Goal: Task Accomplishment & Management: Manage account settings

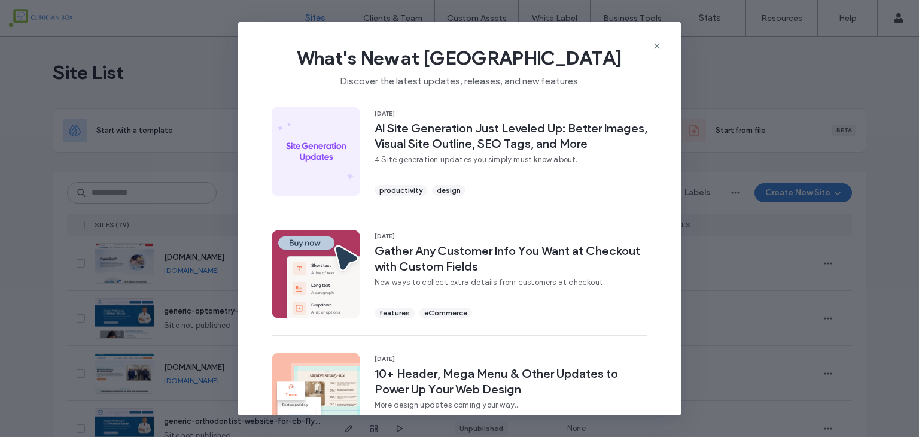
click at [274, 311] on div "What's New at [GEOGRAPHIC_DATA] Discover the latest updates, releases, and new …" at bounding box center [459, 218] width 919 height 437
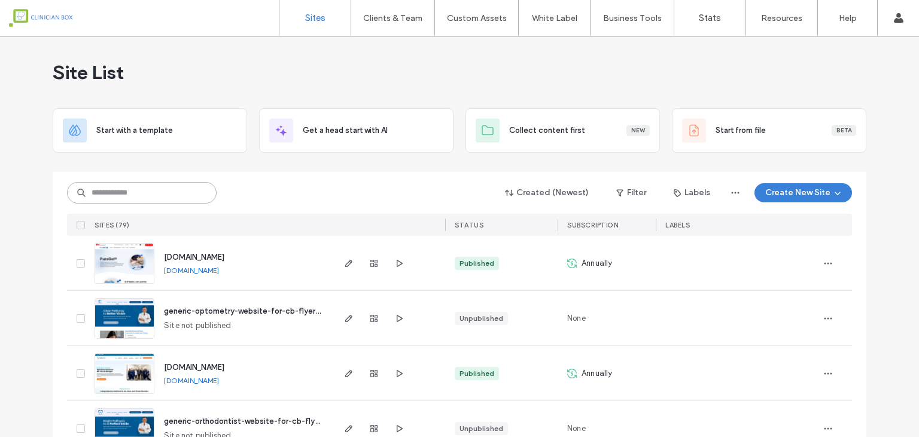
click at [110, 189] on input at bounding box center [142, 193] width 150 height 22
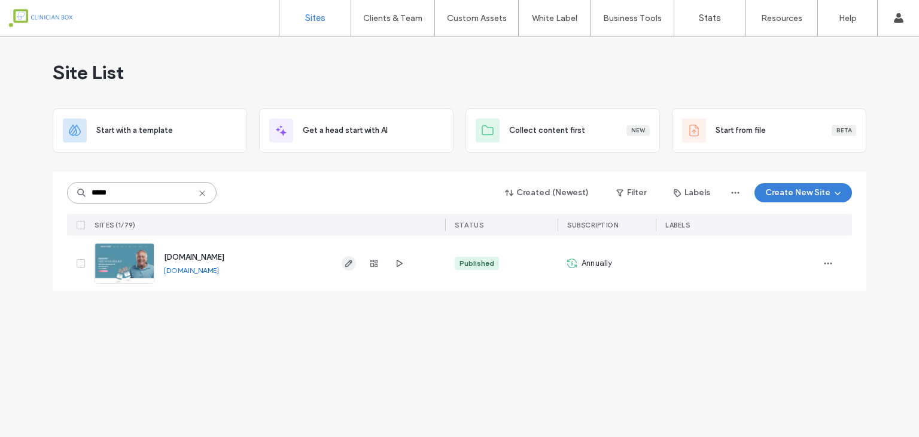
type input "*****"
click at [342, 264] on span "button" at bounding box center [349, 263] width 14 height 14
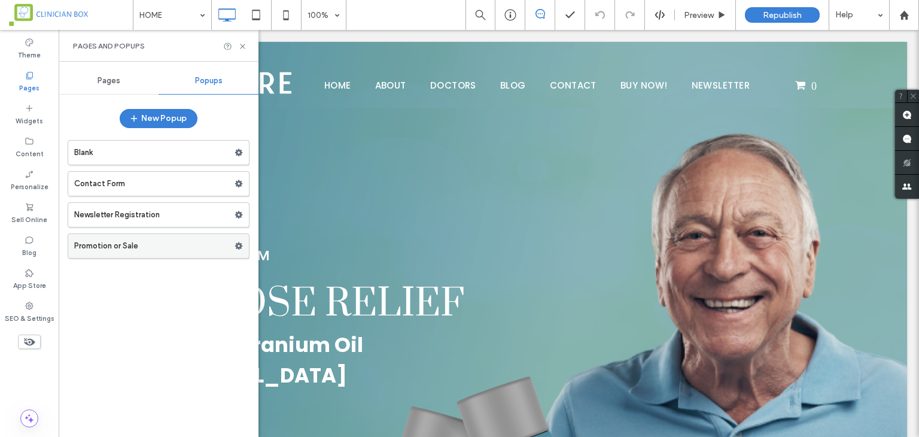
click at [150, 246] on label "Promotion or Sale" at bounding box center [154, 246] width 160 height 24
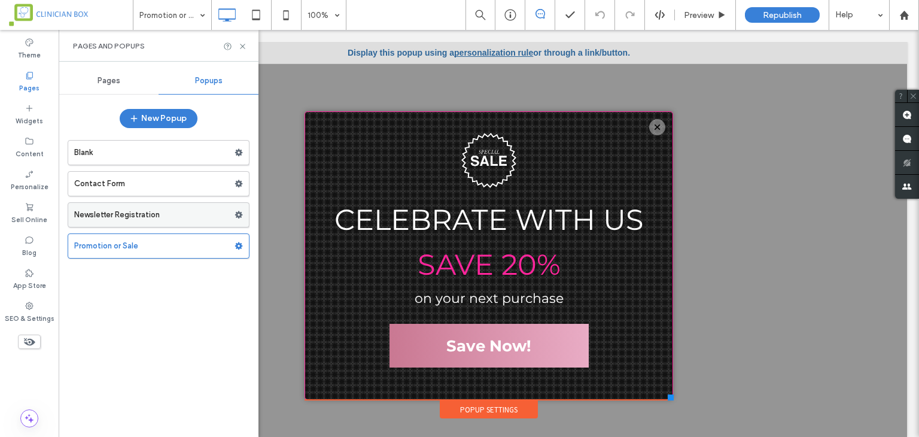
click at [157, 211] on label "Newsletter Registration" at bounding box center [154, 215] width 160 height 24
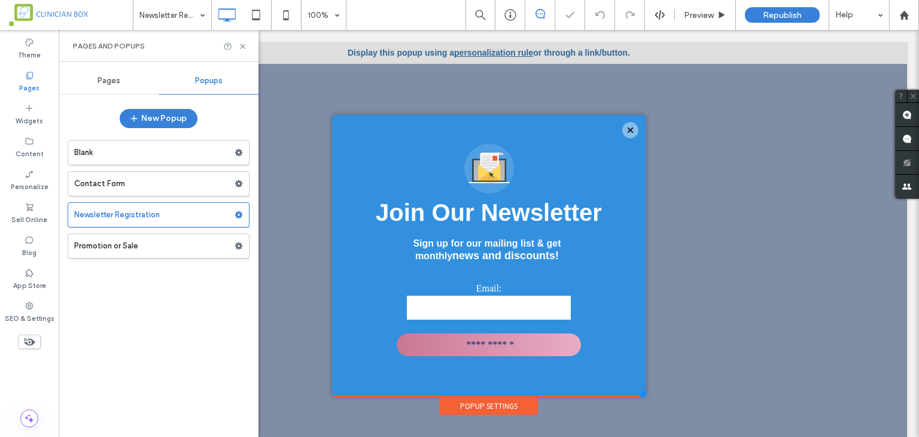
click at [166, 184] on label "Contact Form" at bounding box center [154, 184] width 160 height 24
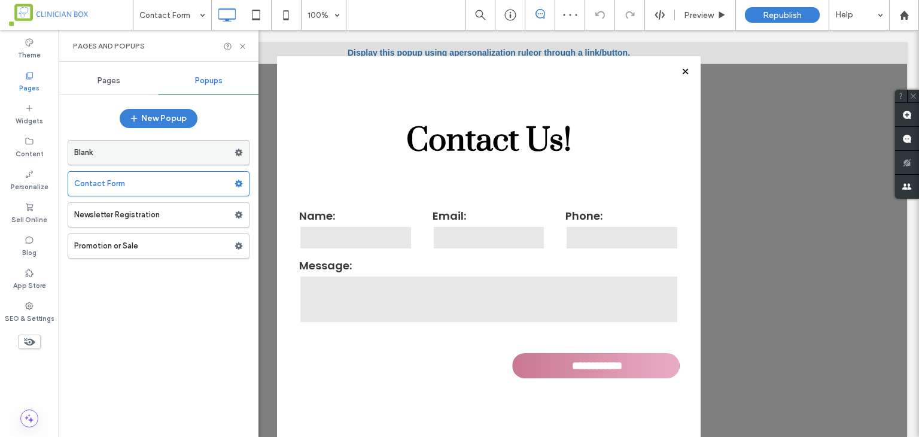
click at [161, 149] on label "Blank" at bounding box center [154, 153] width 160 height 24
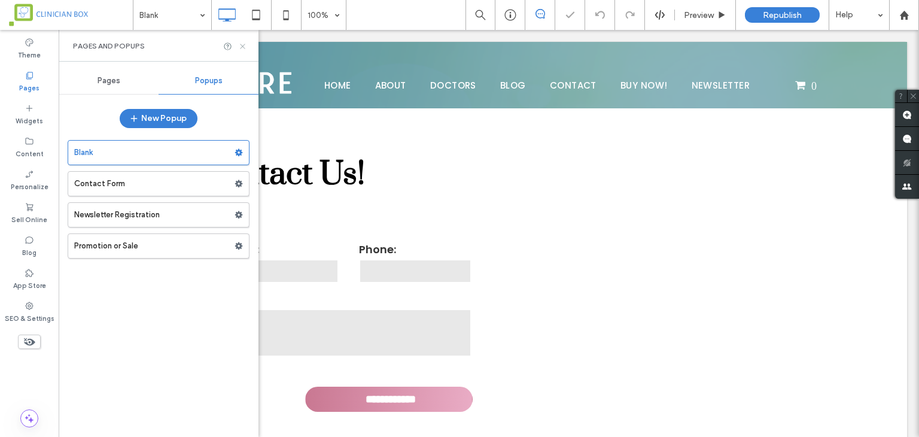
click at [246, 44] on icon at bounding box center [242, 46] width 9 height 9
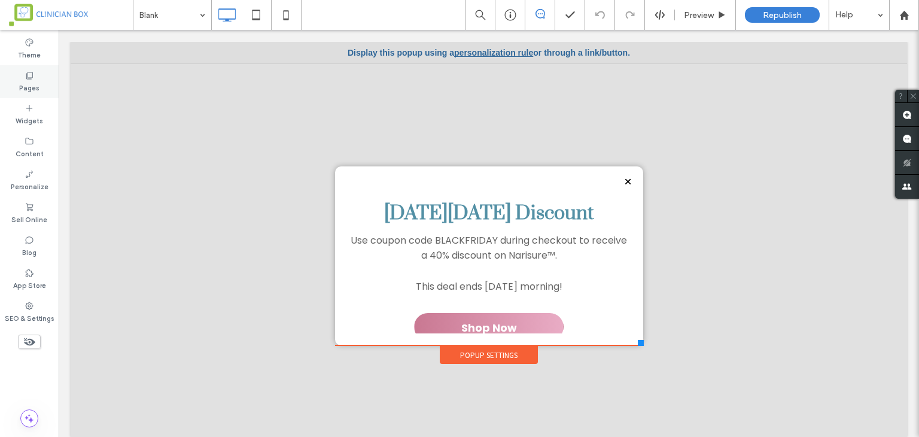
click at [48, 79] on div "Pages" at bounding box center [29, 81] width 59 height 33
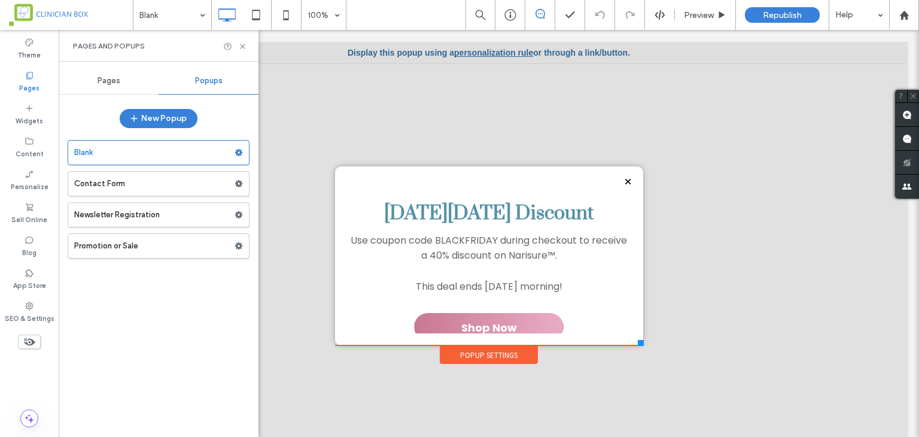
click at [122, 84] on div "Pages" at bounding box center [109, 81] width 100 height 26
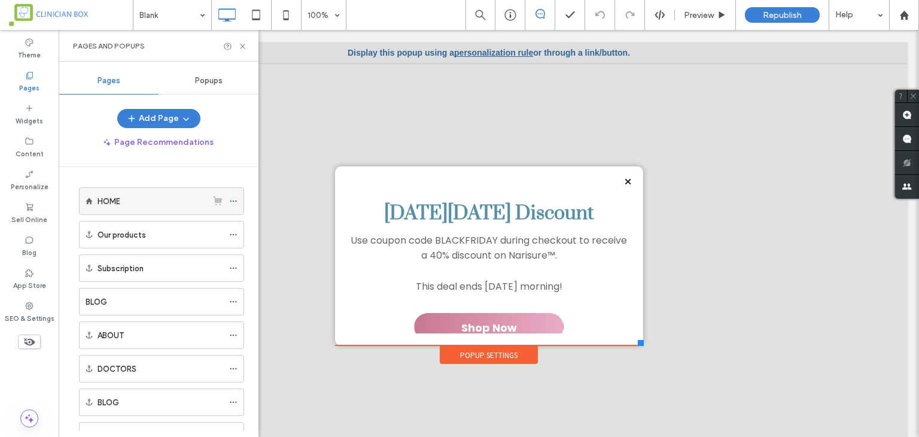
click at [143, 205] on div "HOME" at bounding box center [151, 201] width 109 height 13
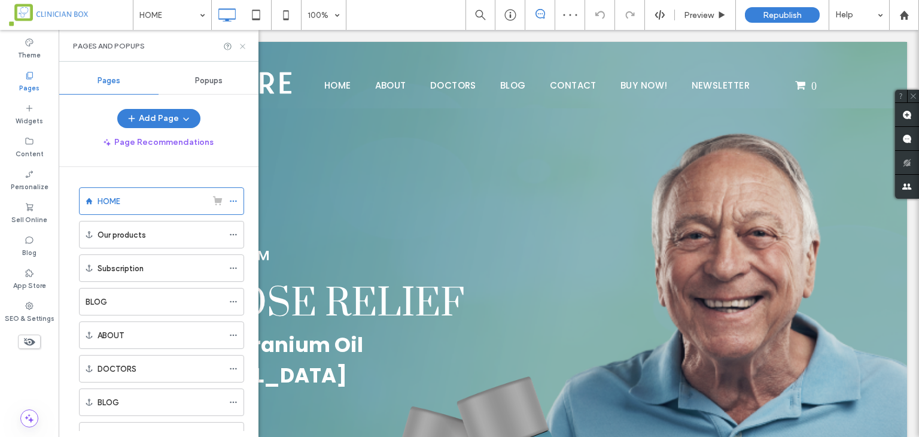
click at [242, 44] on icon at bounding box center [242, 46] width 9 height 9
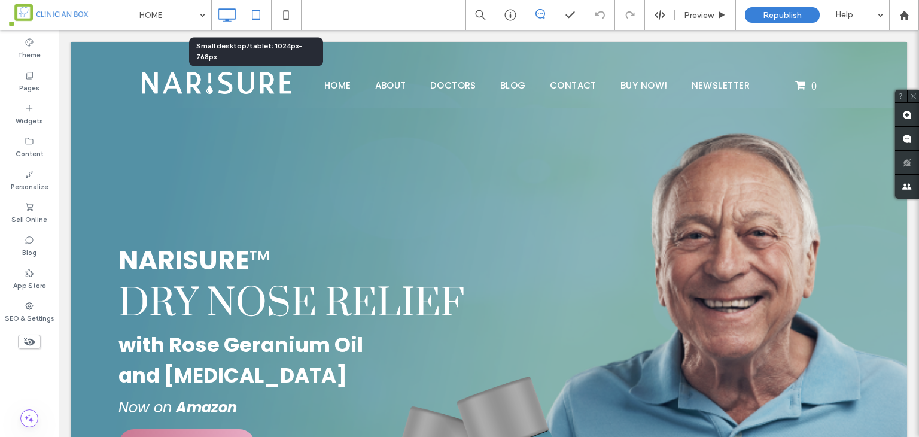
click at [255, 14] on icon at bounding box center [256, 15] width 24 height 24
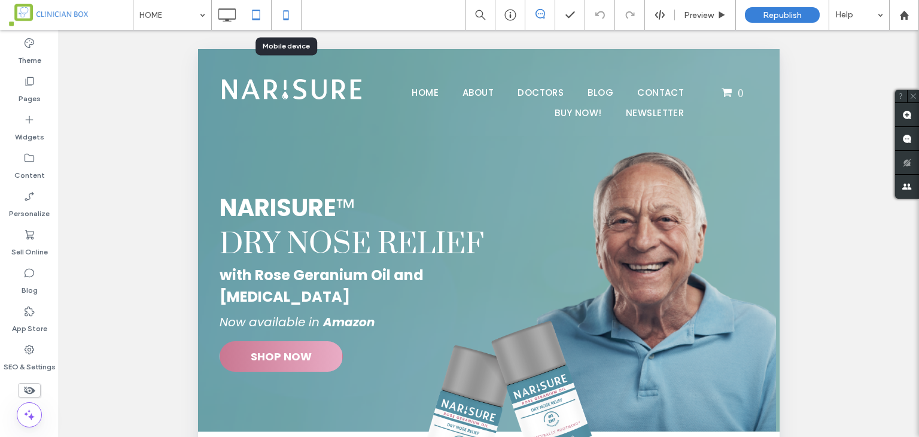
click at [286, 14] on icon at bounding box center [286, 15] width 24 height 24
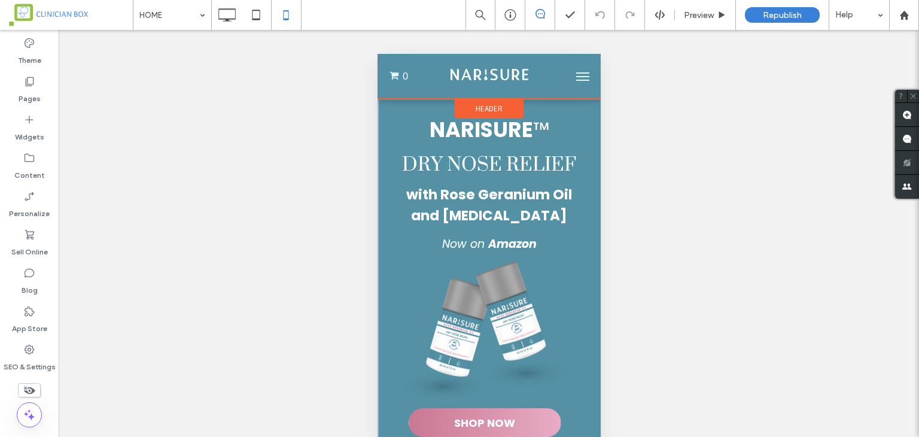
click at [481, 111] on span "Header" at bounding box center [488, 108] width 27 height 10
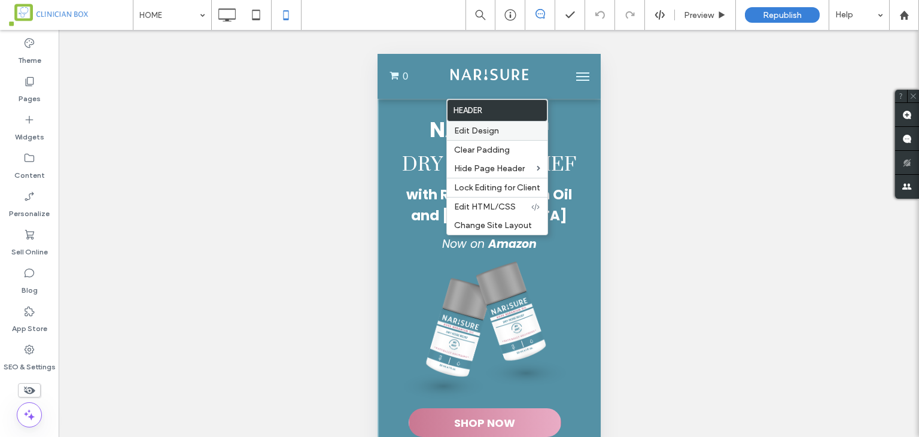
click at [477, 133] on span "Edit Design" at bounding box center [476, 131] width 45 height 10
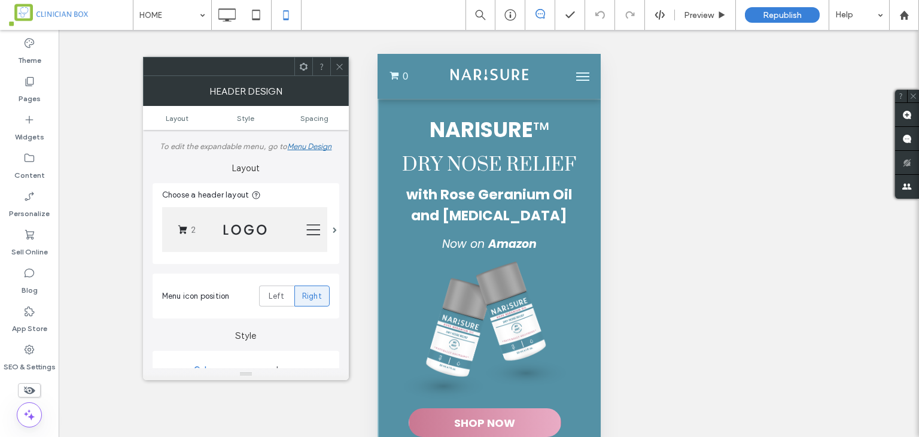
click at [340, 70] on icon at bounding box center [339, 66] width 9 height 9
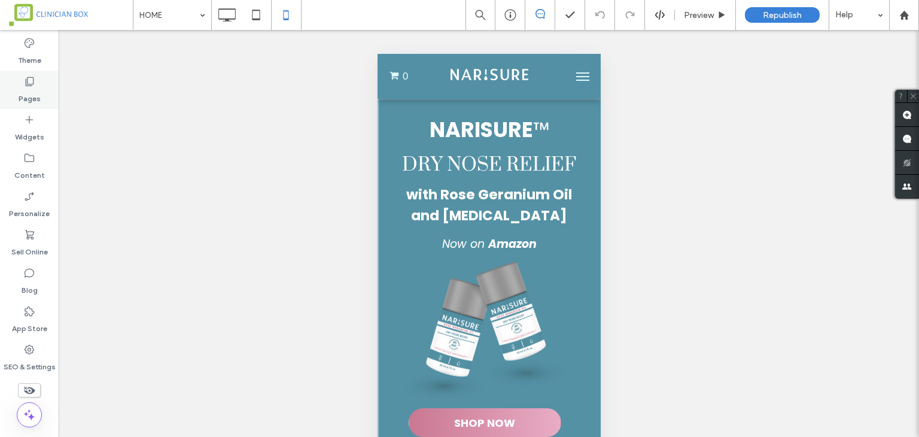
click at [32, 89] on label "Pages" at bounding box center [30, 95] width 22 height 17
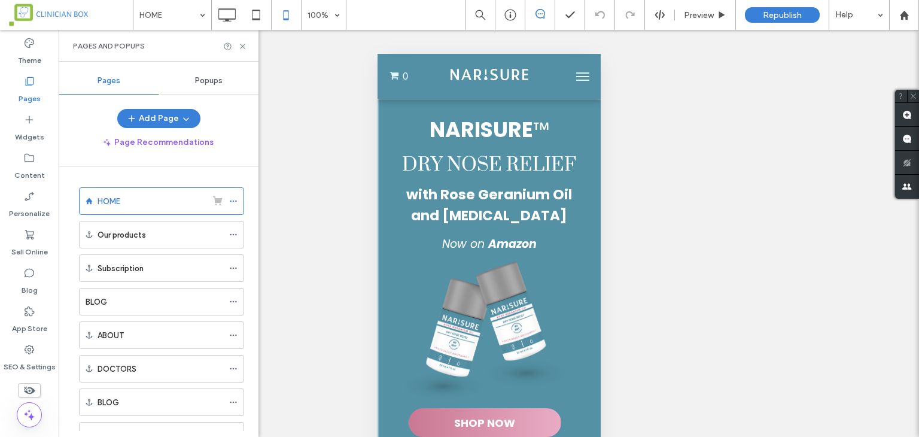
click at [220, 83] on span "Popups" at bounding box center [209, 81] width 28 height 10
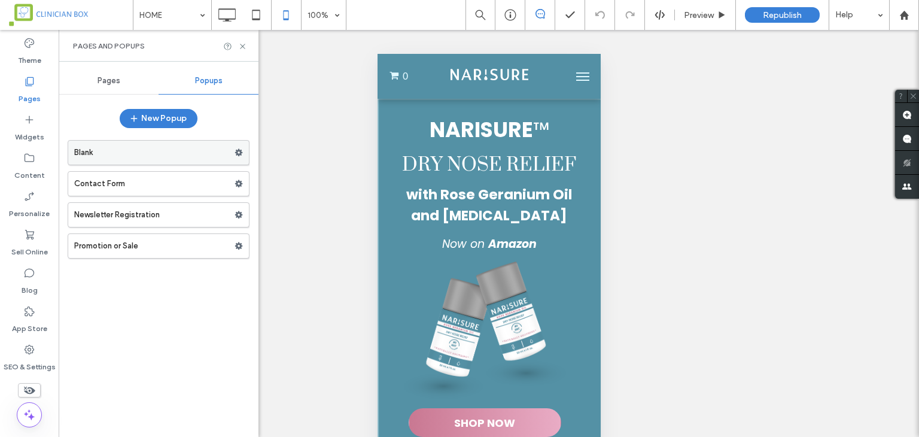
click at [124, 141] on label "Blank" at bounding box center [154, 153] width 160 height 24
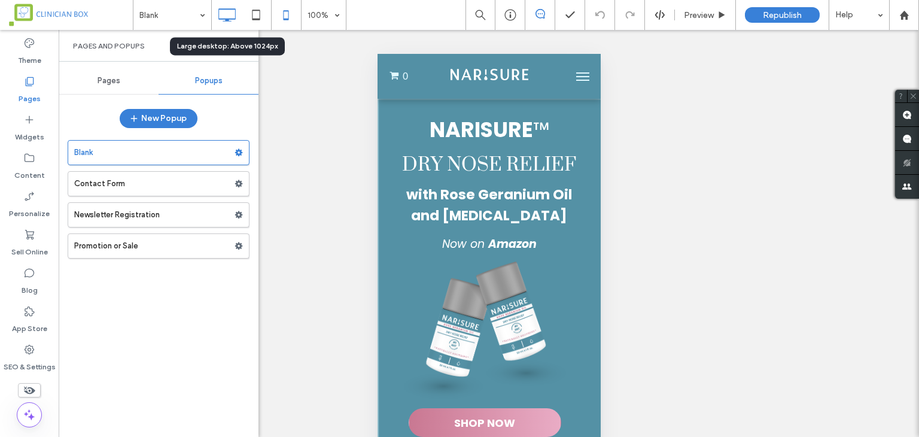
click at [233, 20] on icon at bounding box center [227, 15] width 24 height 24
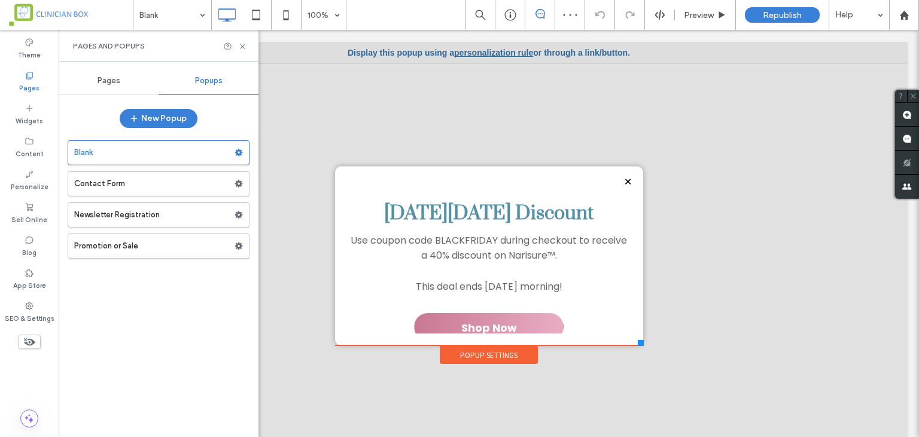
click at [478, 54] on link "personalization rule" at bounding box center [493, 53] width 79 height 10
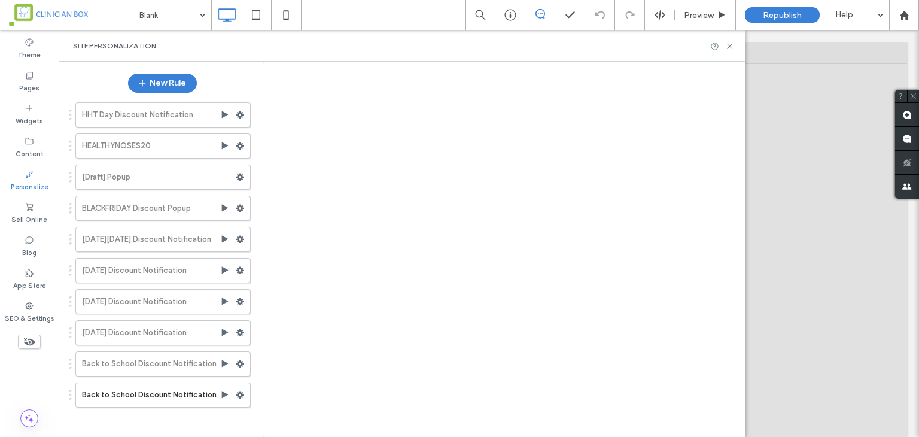
click at [143, 398] on div at bounding box center [459, 218] width 919 height 437
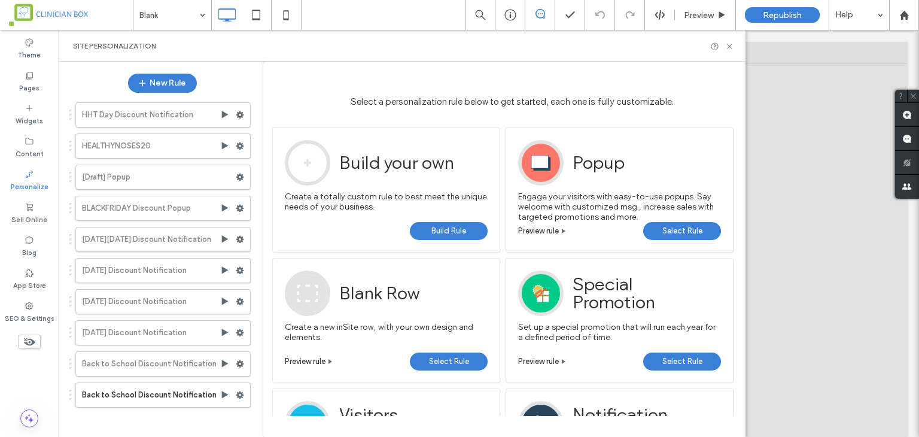
click at [154, 393] on label "Back to School Discount Notification" at bounding box center [151, 395] width 138 height 24
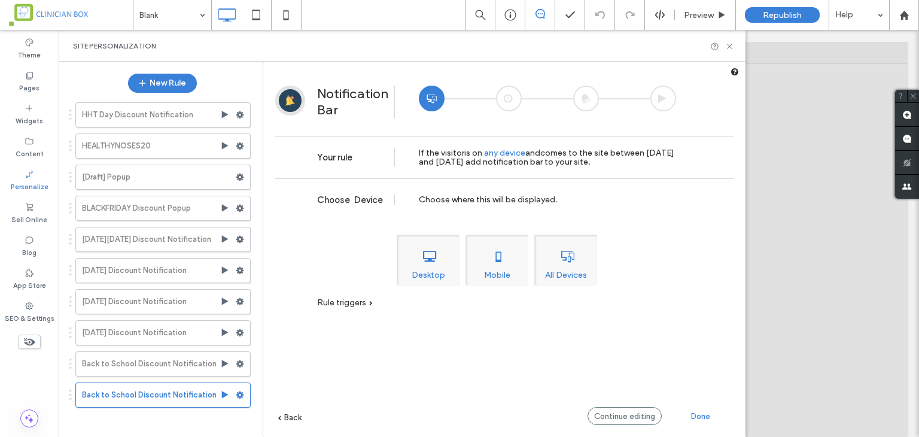
click at [359, 301] on span "Rule triggers" at bounding box center [341, 302] width 49 height 10
click at [428, 323] on label "Time" at bounding box center [438, 318] width 33 height 10
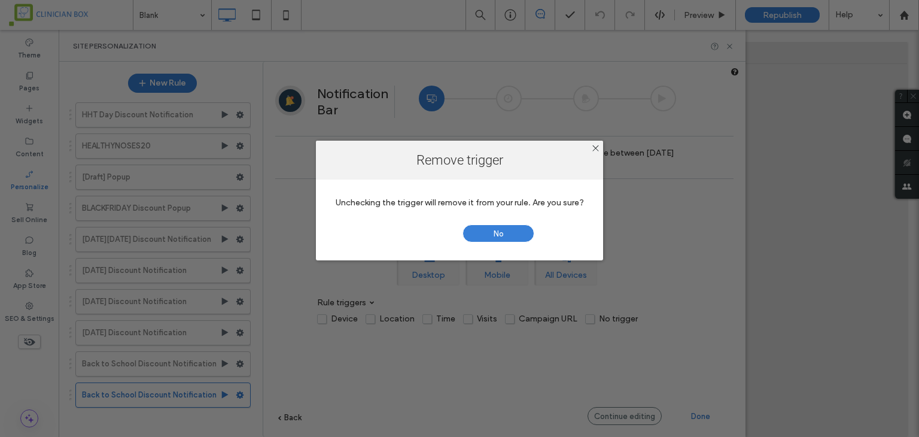
click at [408, 236] on span "Yes" at bounding box center [421, 233] width 72 height 18
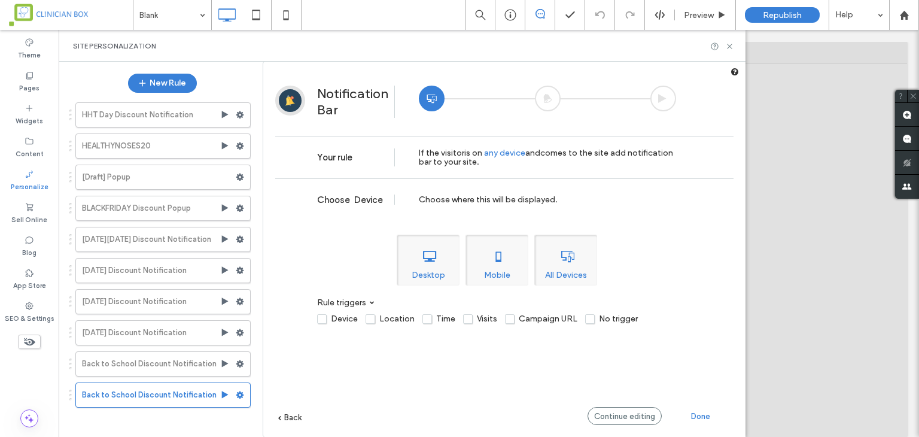
click at [701, 412] on span "Done" at bounding box center [700, 416] width 19 height 9
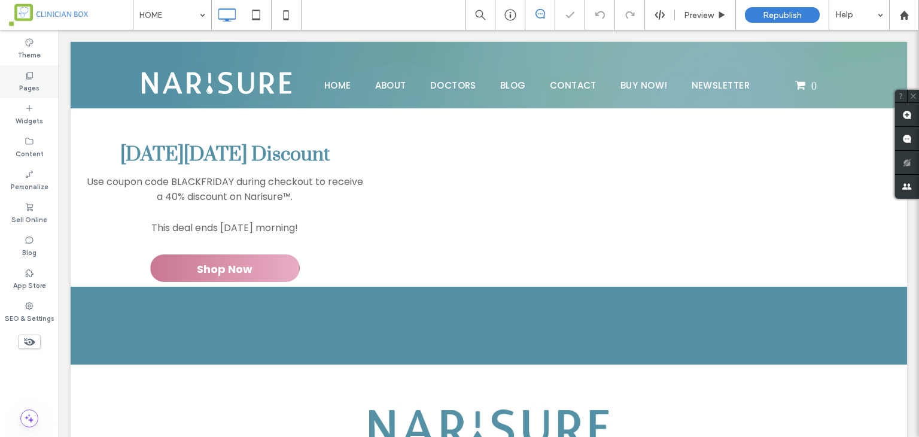
click at [38, 80] on div "Pages" at bounding box center [29, 81] width 59 height 33
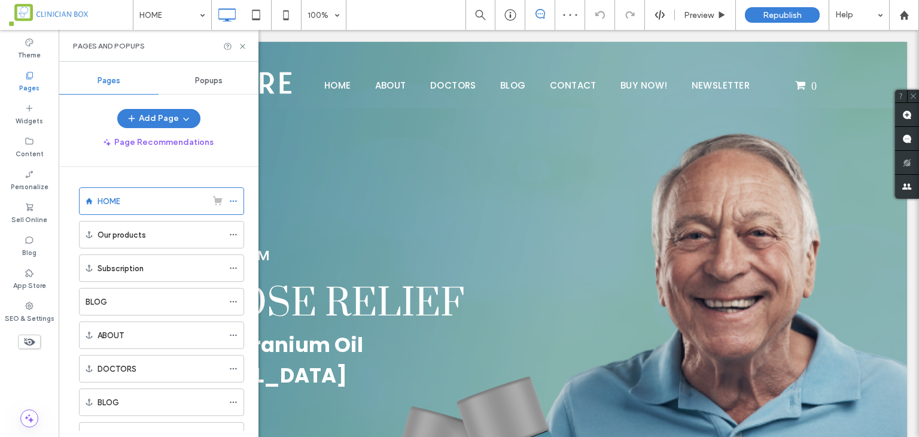
click at [206, 81] on span "Popups" at bounding box center [209, 81] width 28 height 10
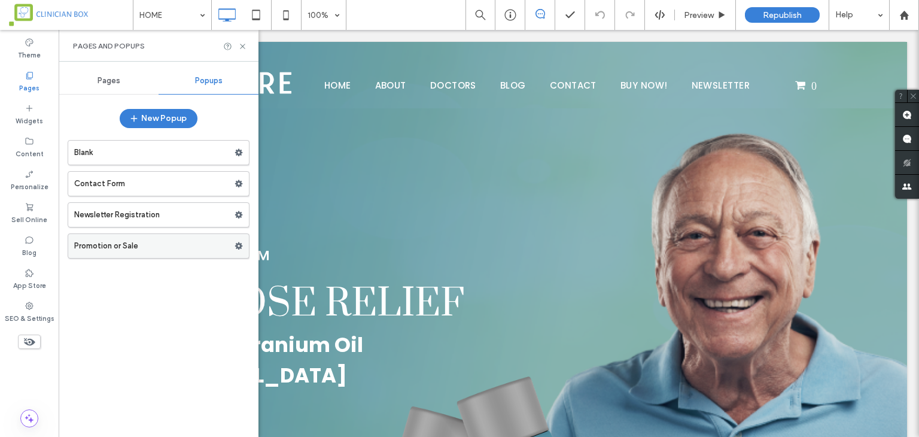
click at [173, 243] on label "Promotion or Sale" at bounding box center [154, 246] width 160 height 24
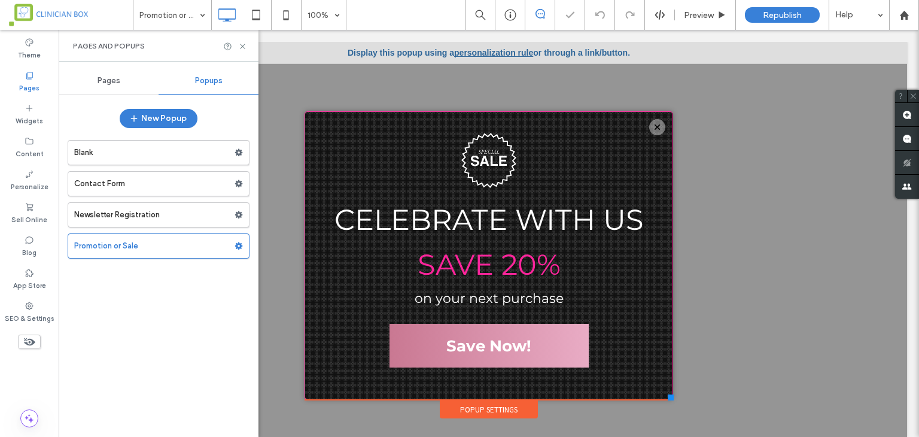
click at [458, 51] on div at bounding box center [488, 78] width 368 height 66
click at [464, 53] on div at bounding box center [488, 78] width 368 height 66
click at [479, 54] on div at bounding box center [488, 78] width 368 height 66
click at [472, 54] on div at bounding box center [488, 78] width 368 height 66
click at [473, 53] on div at bounding box center [488, 78] width 368 height 66
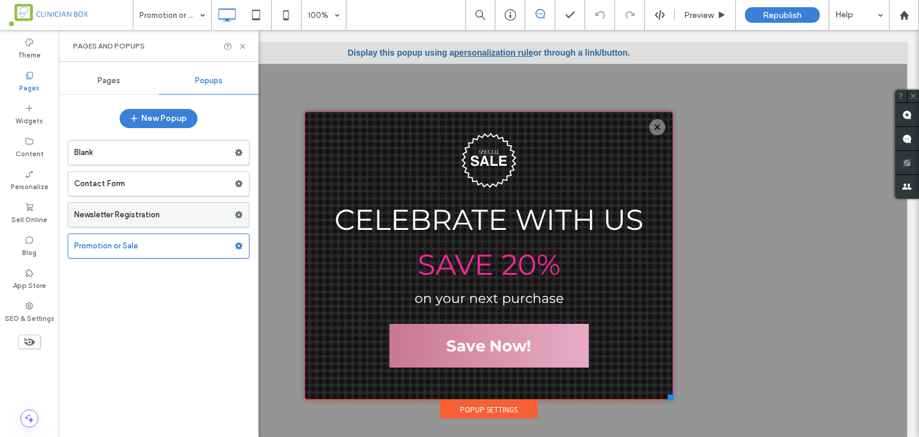
click at [175, 208] on label "Newsletter Registration" at bounding box center [154, 215] width 160 height 24
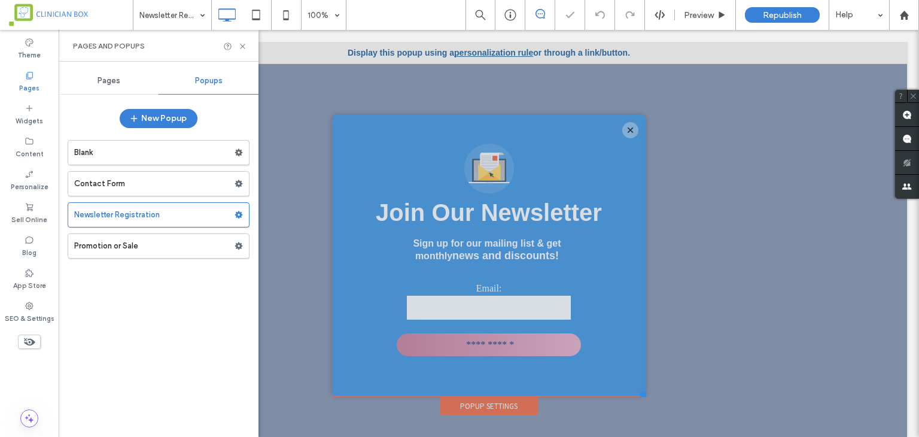
click at [479, 53] on div at bounding box center [488, 82] width 313 height 66
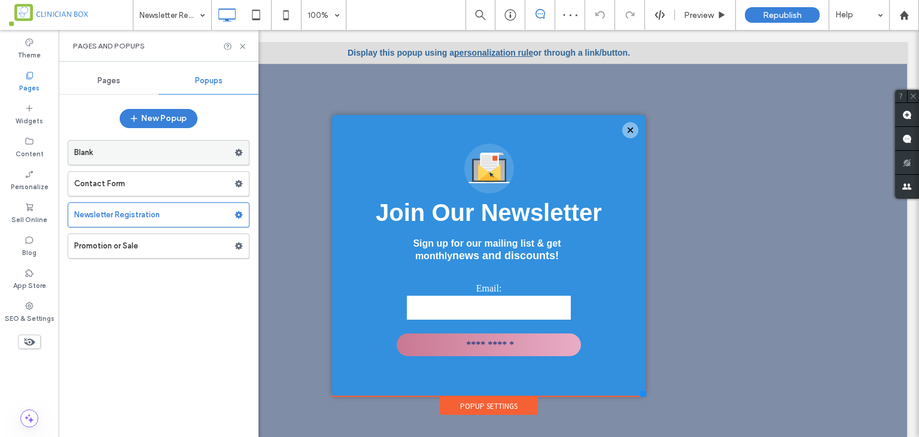
click at [187, 160] on label "Blank" at bounding box center [154, 153] width 160 height 24
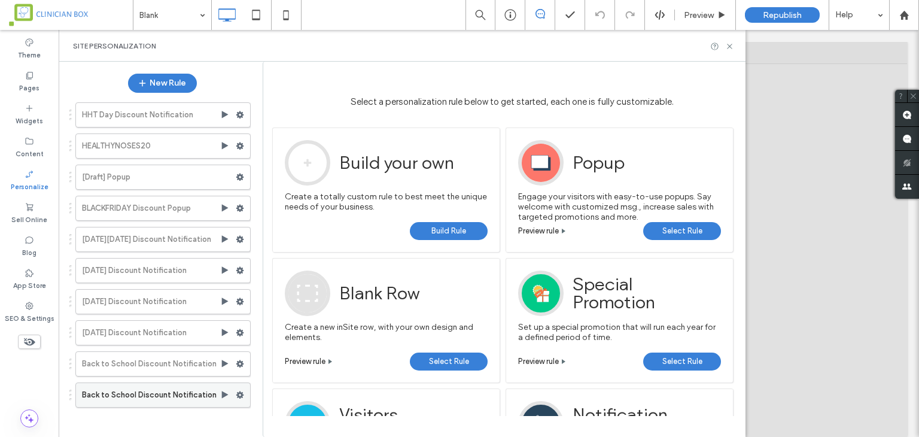
drag, startPoint x: 221, startPoint y: 390, endPoint x: 162, endPoint y: 360, distance: 65.8
click at [221, 390] on icon at bounding box center [225, 395] width 10 height 10
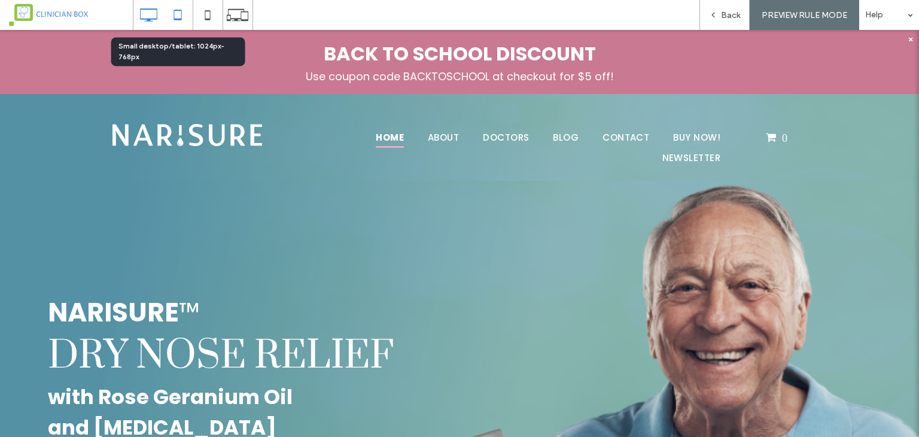
click at [182, 15] on icon at bounding box center [178, 15] width 24 height 24
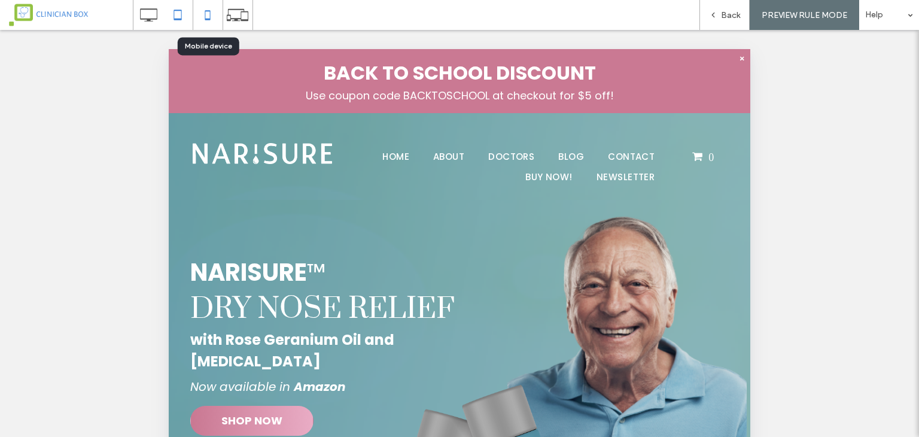
click at [197, 15] on icon at bounding box center [208, 15] width 24 height 24
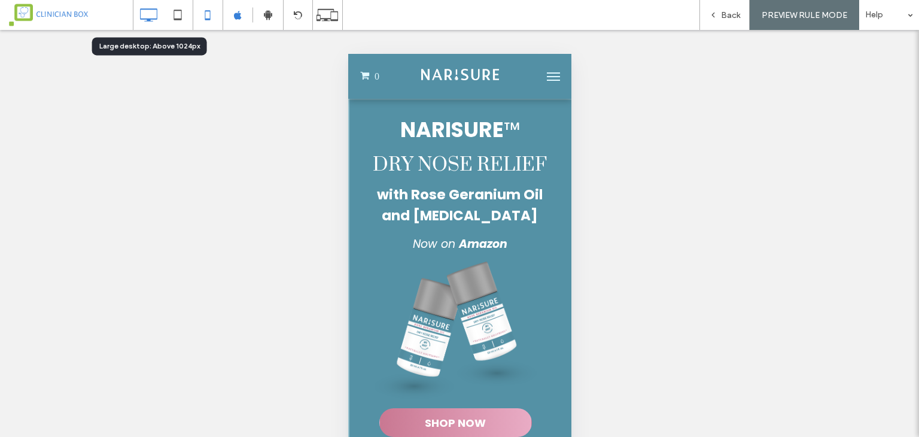
click at [156, 15] on use at bounding box center [148, 14] width 17 height 13
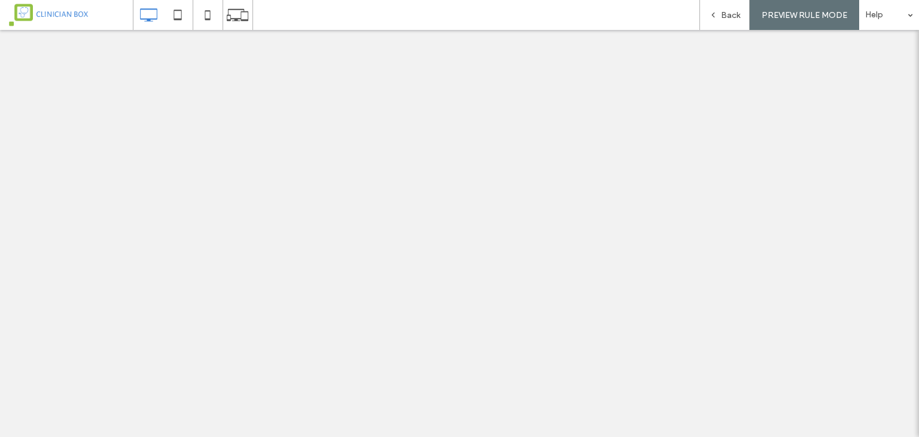
click at [735, 19] on span "Back" at bounding box center [730, 15] width 19 height 10
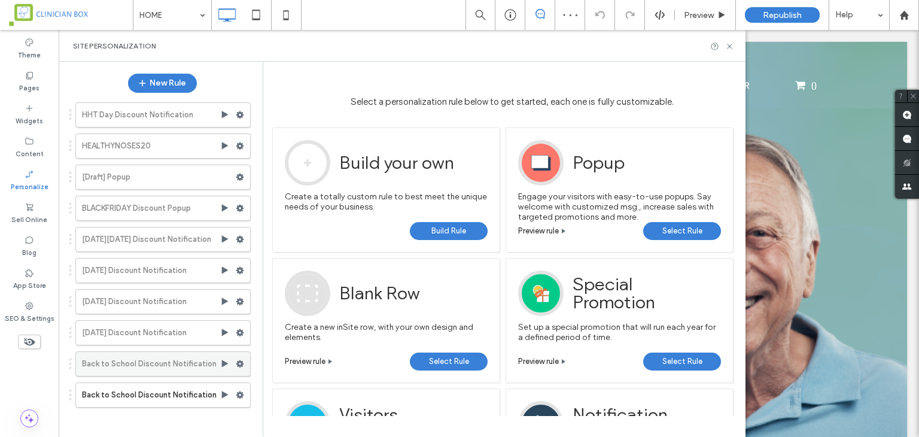
click at [225, 367] on div "Back to School Discount Notification" at bounding box center [162, 363] width 175 height 25
click at [225, 364] on icon at bounding box center [225, 364] width 10 height 10
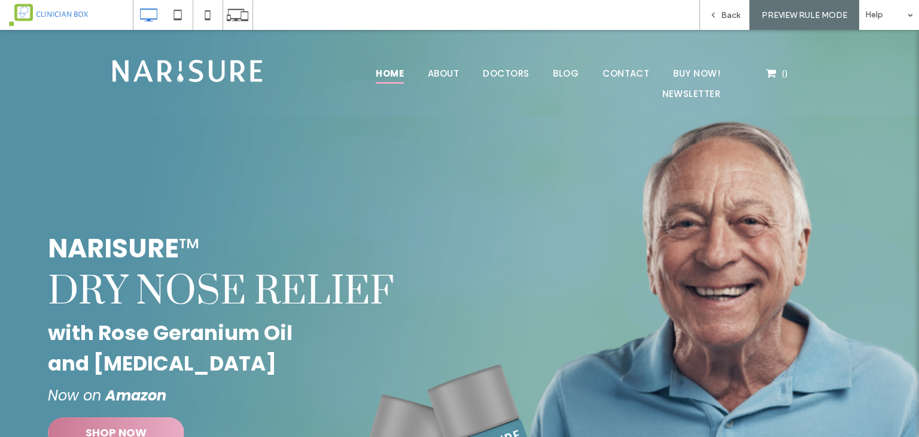
click at [758, 20] on div "PREVIEW RULE MODE" at bounding box center [803, 15] width 109 height 30
click at [716, 15] on icon at bounding box center [713, 15] width 8 height 8
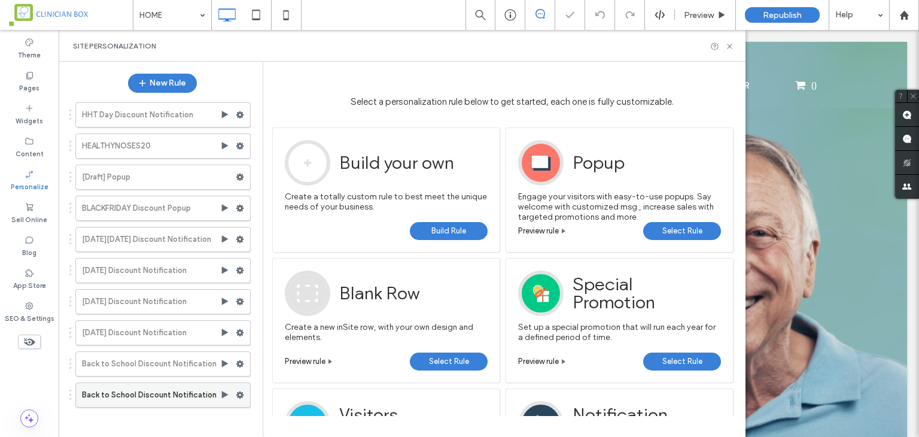
click at [240, 393] on icon at bounding box center [240, 395] width 8 height 8
click at [226, 392] on use at bounding box center [225, 394] width 7 height 7
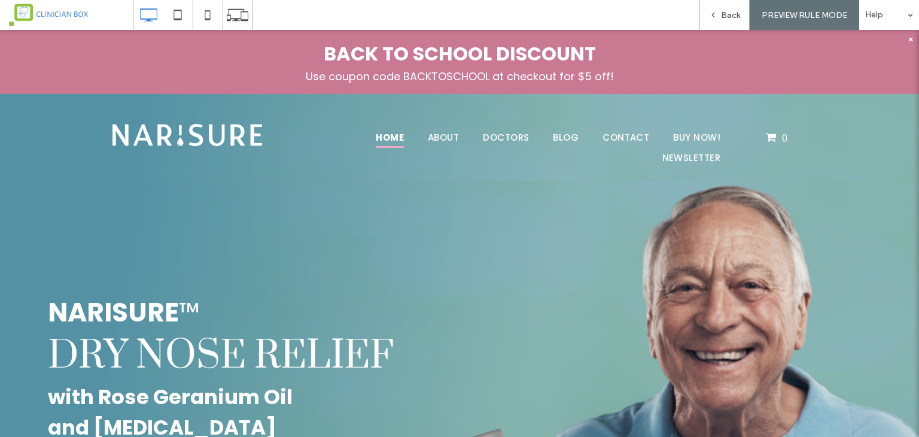
click at [786, 19] on span "PREVIEW RULE MODE" at bounding box center [804, 15] width 86 height 10
click at [801, 10] on span "PREVIEW RULE MODE" at bounding box center [804, 15] width 86 height 10
click at [791, 17] on span "PREVIEW RULE MODE" at bounding box center [804, 15] width 86 height 10
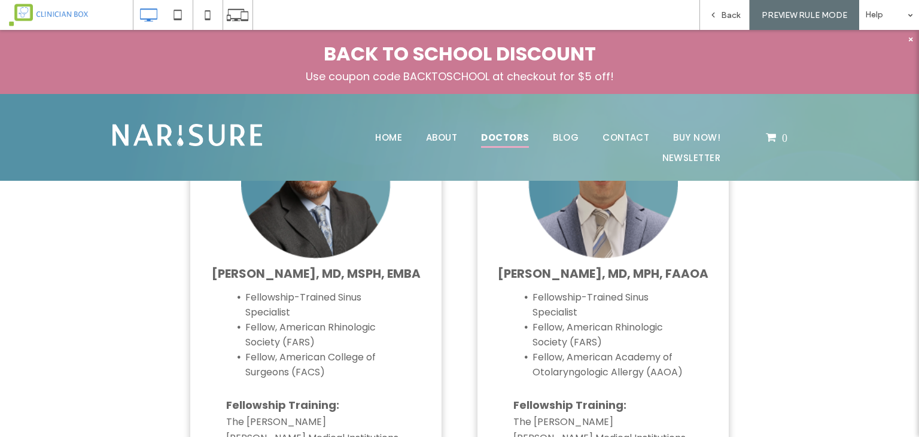
scroll to position [1555, 0]
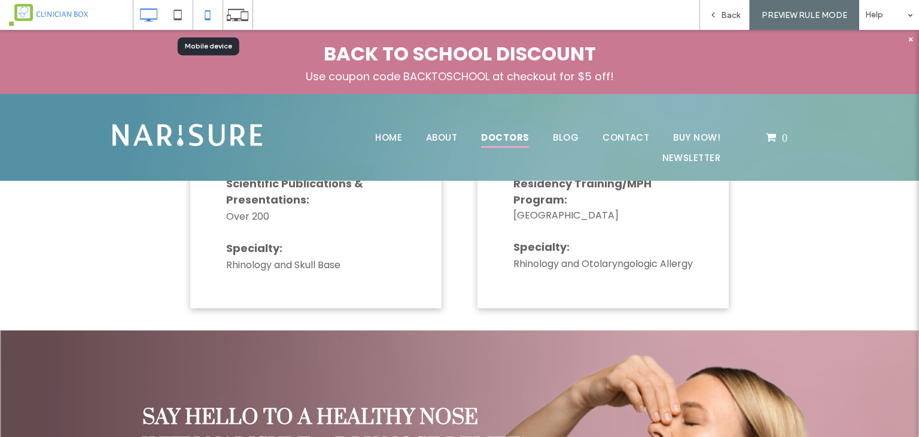
click at [213, 17] on icon at bounding box center [208, 15] width 24 height 24
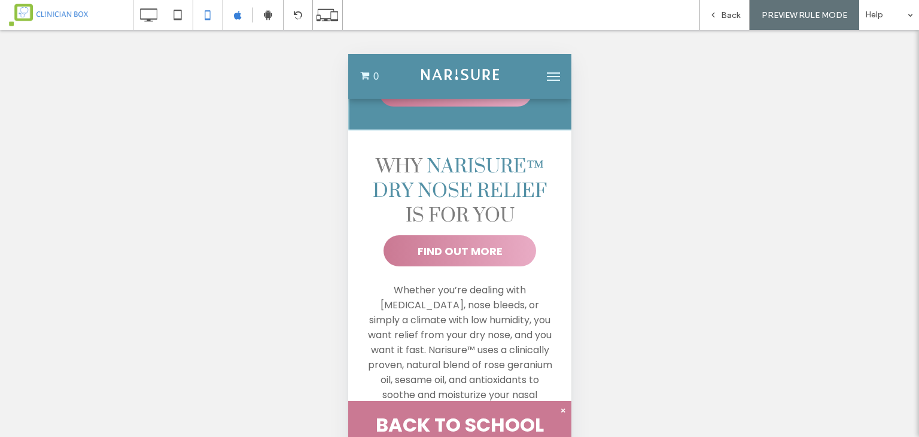
scroll to position [359, 0]
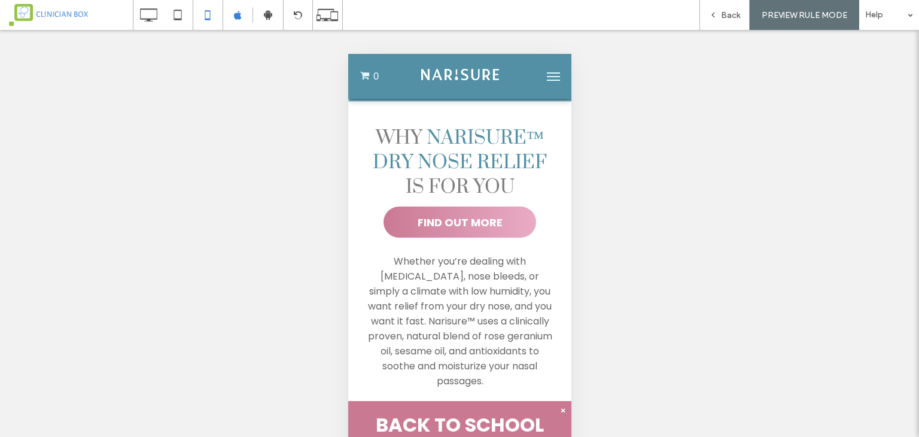
click at [560, 409] on div "×" at bounding box center [562, 410] width 5 height 12
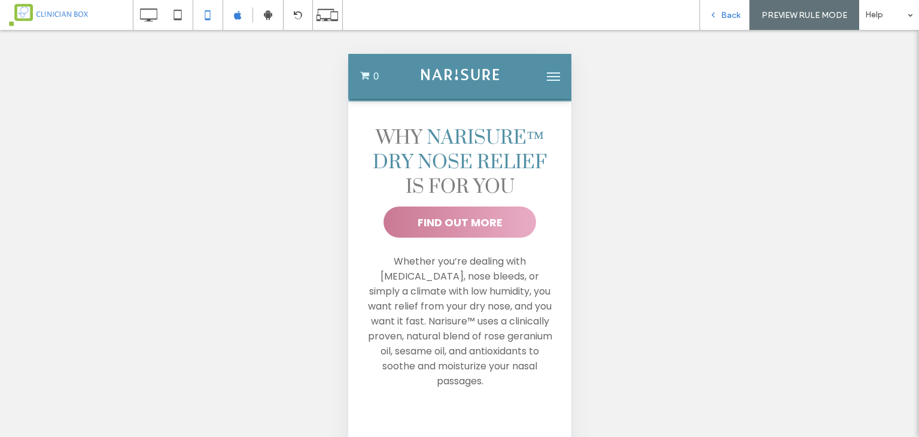
click at [723, 20] on div "Back" at bounding box center [724, 15] width 50 height 30
click at [731, 13] on span "Back" at bounding box center [730, 15] width 19 height 10
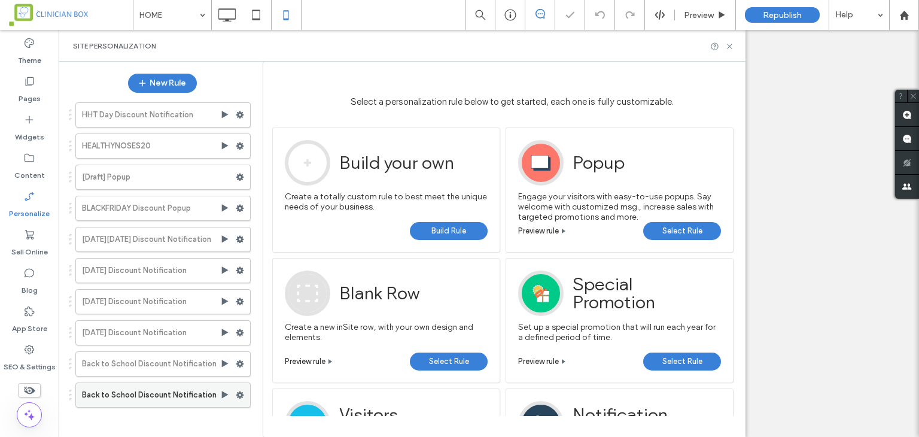
click at [201, 391] on label "Back to School Discount Notification" at bounding box center [151, 395] width 138 height 24
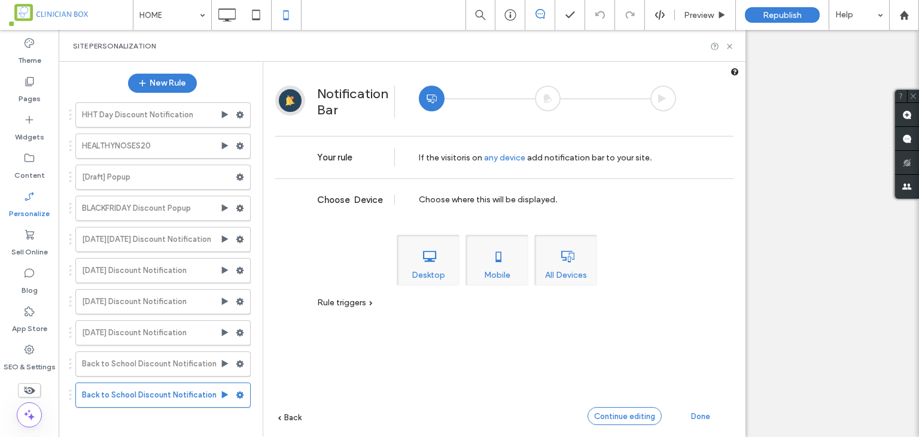
click at [638, 415] on span "Continue editing" at bounding box center [624, 416] width 61 height 9
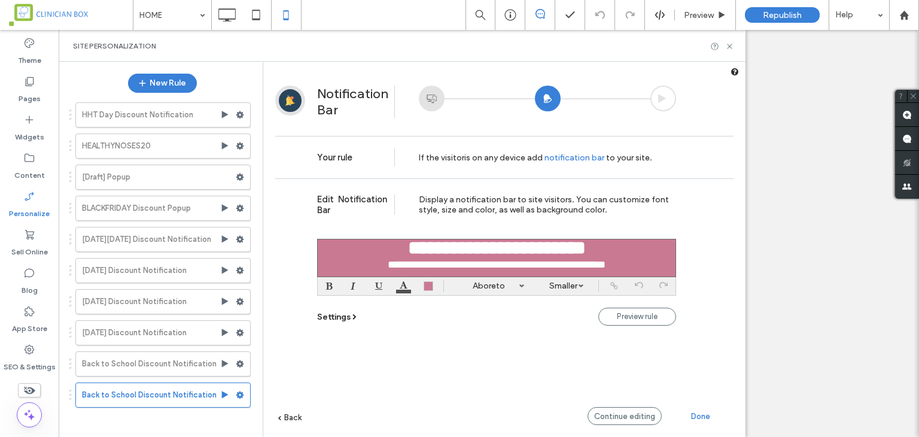
scroll to position [19, 0]
click at [655, 266] on div "**********" at bounding box center [496, 264] width 348 height 12
click at [345, 318] on span "Settings" at bounding box center [333, 317] width 33 height 10
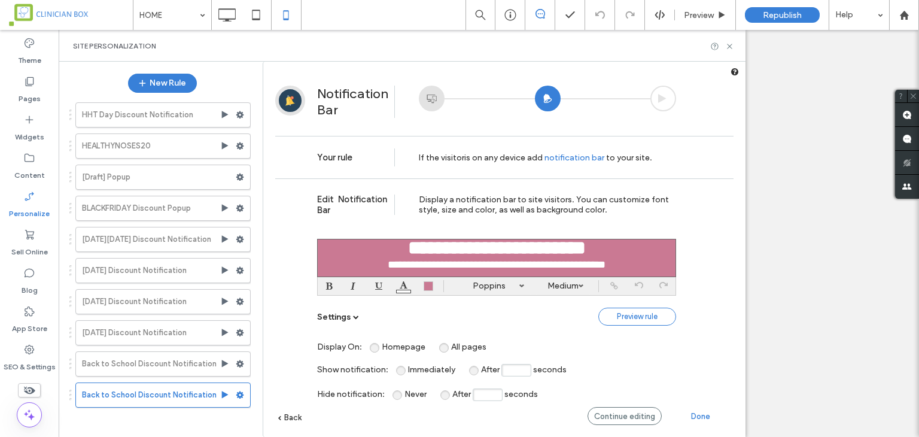
click at [643, 316] on span "Preview rule" at bounding box center [637, 316] width 41 height 9
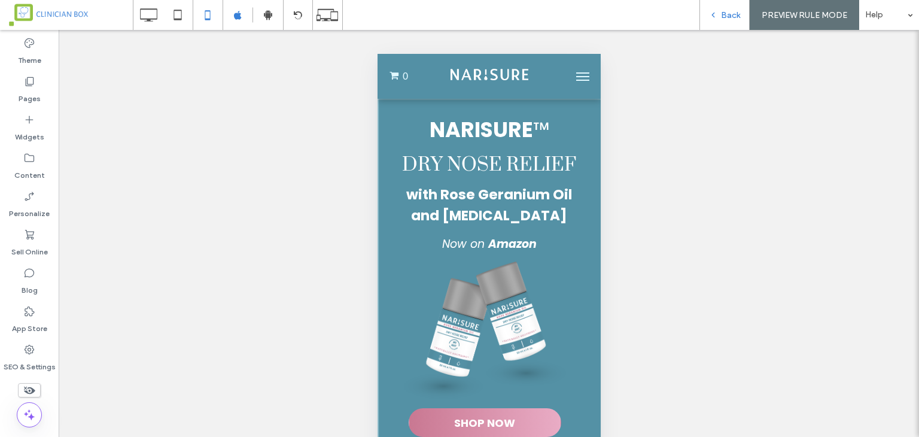
click at [735, 13] on span "Back" at bounding box center [730, 15] width 19 height 10
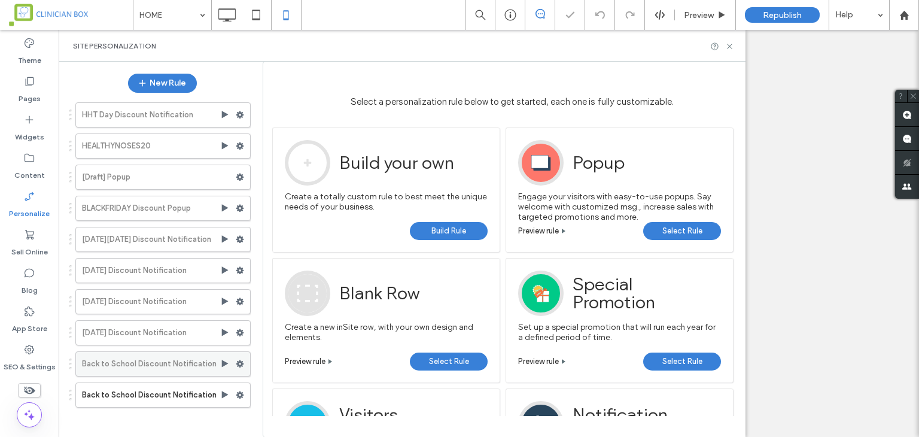
click at [240, 364] on use at bounding box center [240, 363] width 8 height 7
click at [288, 427] on span "Preview" at bounding box center [294, 431] width 30 height 10
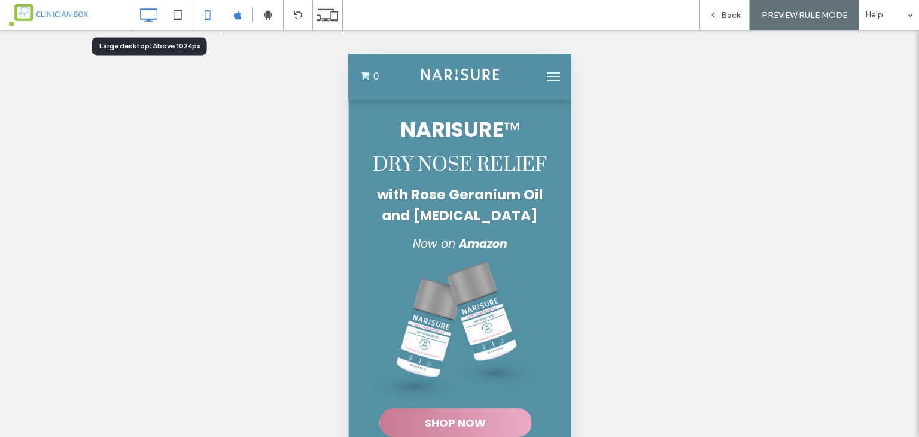
click at [145, 14] on icon at bounding box center [148, 15] width 24 height 24
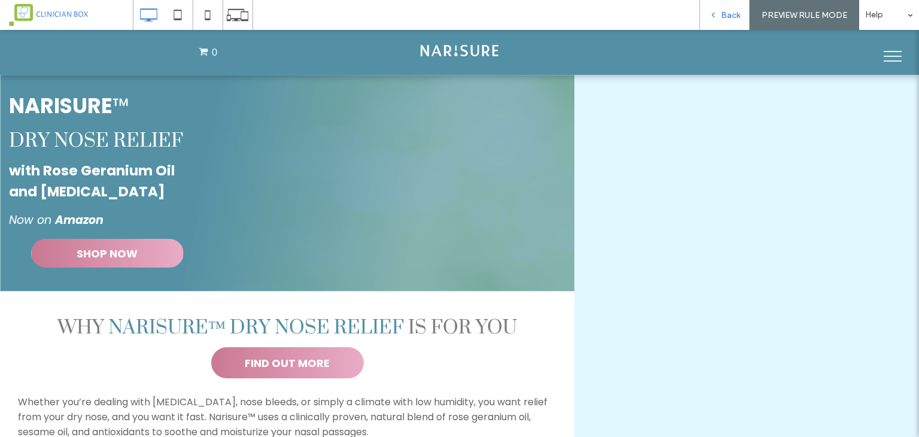
click at [729, 16] on span "Back" at bounding box center [730, 15] width 19 height 10
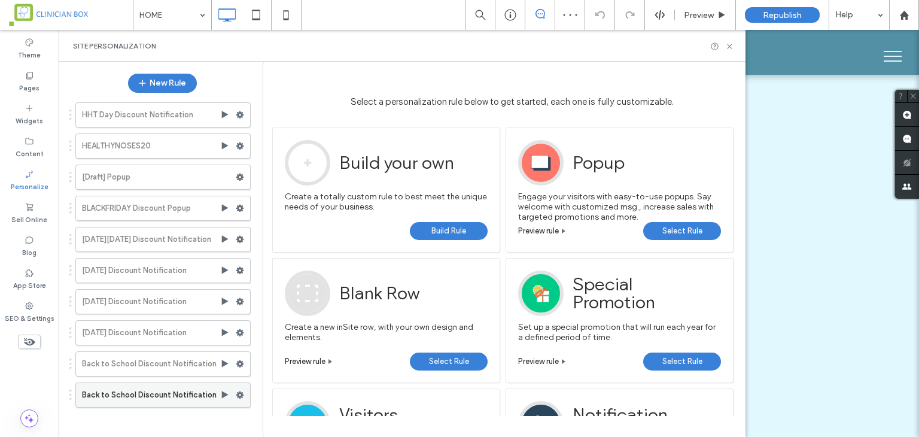
click at [241, 394] on use at bounding box center [240, 394] width 8 height 7
click at [287, 426] on div "Edit Edit Trigger Edit Action" at bounding box center [321, 417] width 99 height 22
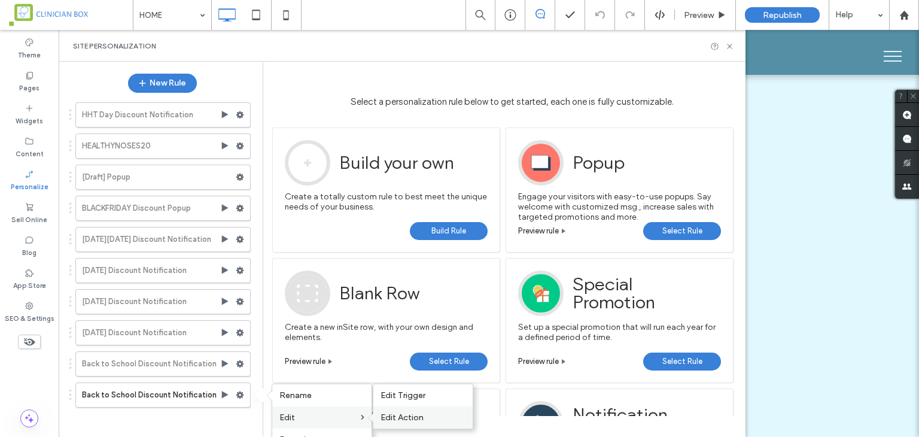
click at [383, 416] on span "Edit Action" at bounding box center [401, 417] width 43 height 10
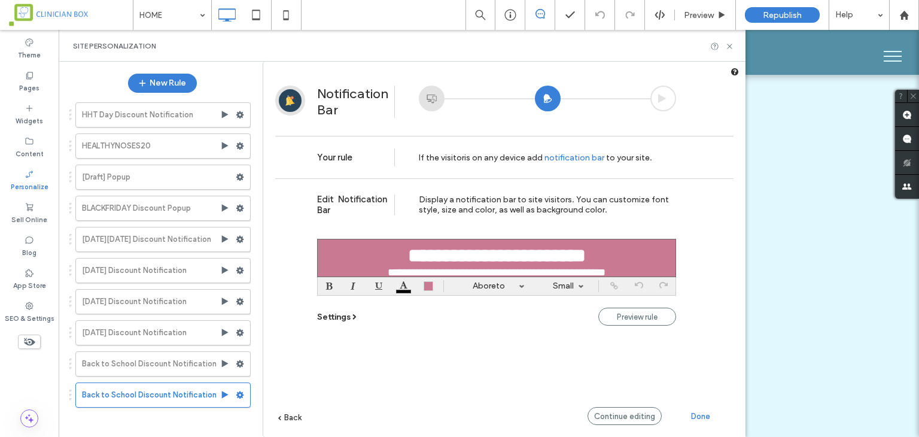
click at [330, 313] on span "Settings" at bounding box center [333, 317] width 33 height 10
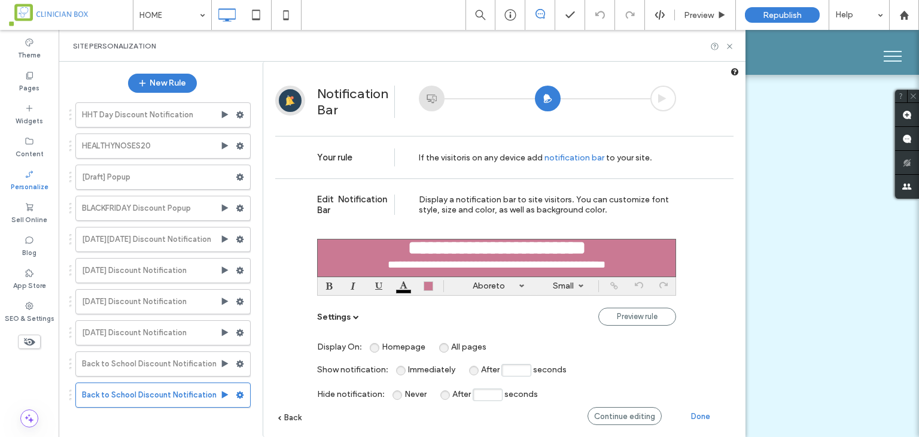
scroll to position [19, 0]
click at [645, 418] on span "Continue editing" at bounding box center [624, 416] width 61 height 9
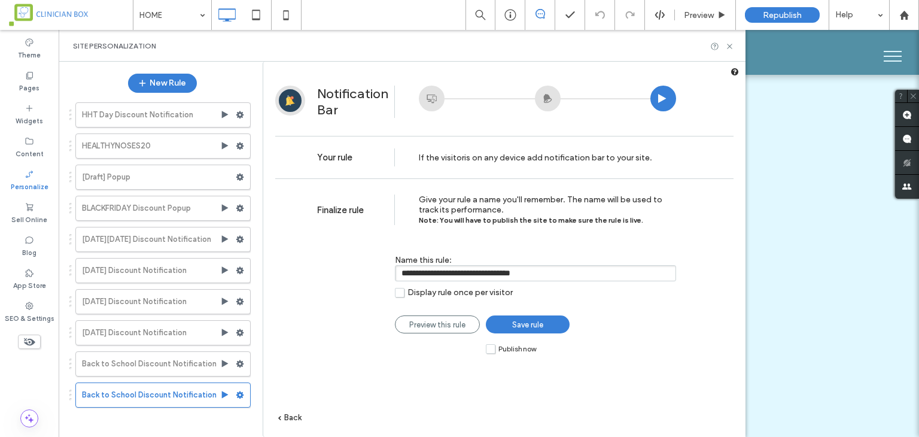
click at [527, 352] on span "Publish now" at bounding box center [517, 349] width 38 height 8
click at [536, 328] on span "Save rule" at bounding box center [527, 324] width 31 height 9
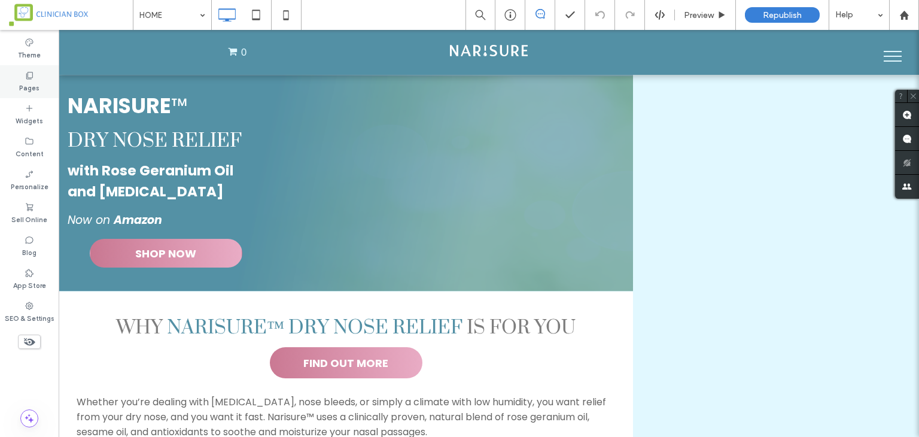
click at [28, 82] on label "Pages" at bounding box center [29, 86] width 20 height 13
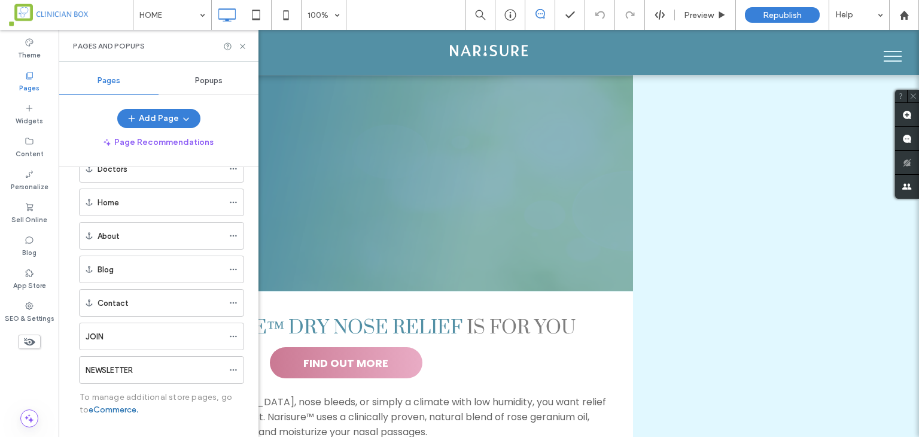
scroll to position [376, 0]
click at [206, 79] on span "Popups" at bounding box center [209, 81] width 28 height 10
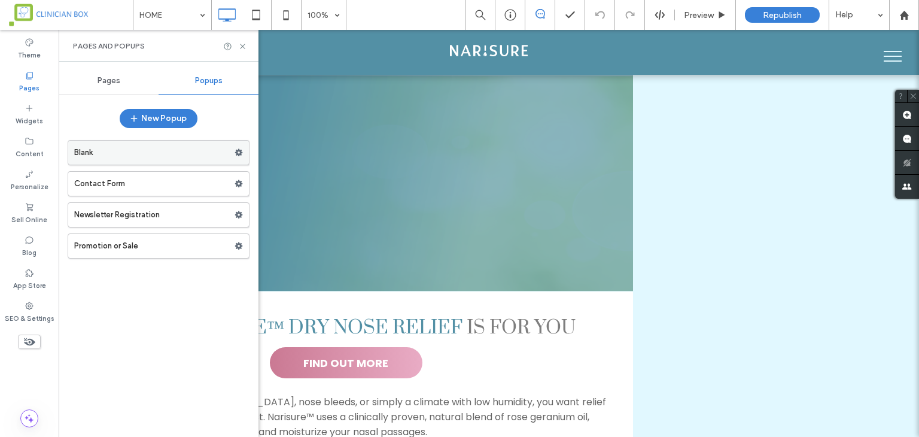
click at [187, 159] on label "Blank" at bounding box center [154, 153] width 160 height 24
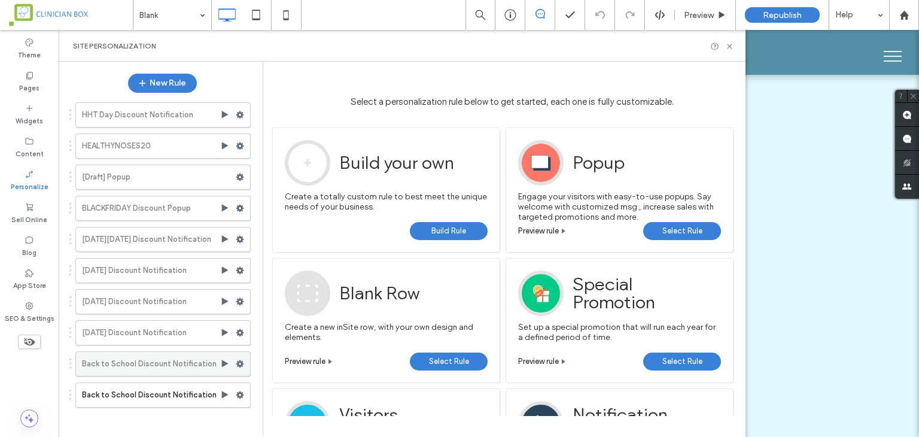
click at [246, 359] on div at bounding box center [243, 364] width 14 height 18
click at [240, 361] on icon at bounding box center [240, 363] width 8 height 8
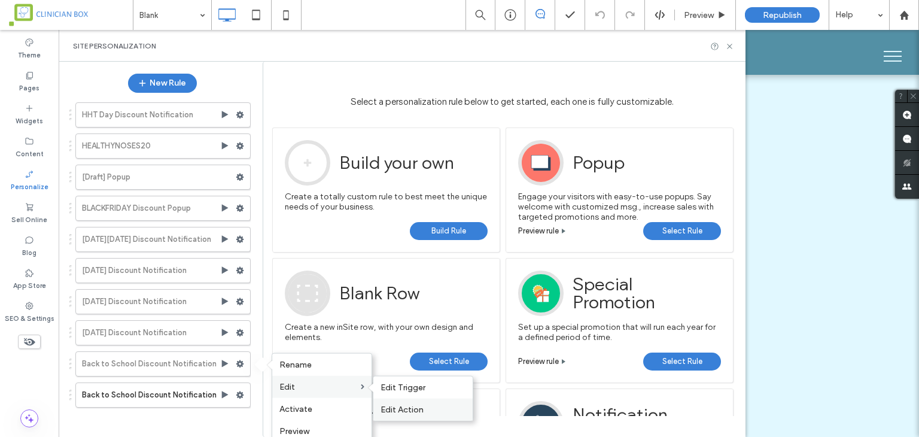
click at [392, 409] on span "Edit Action" at bounding box center [401, 409] width 43 height 10
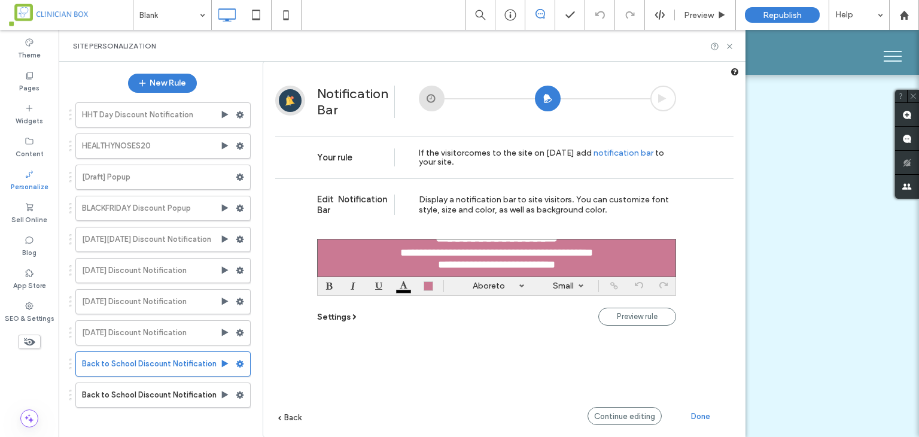
scroll to position [36, 0]
click at [343, 318] on span "Settings" at bounding box center [333, 317] width 33 height 10
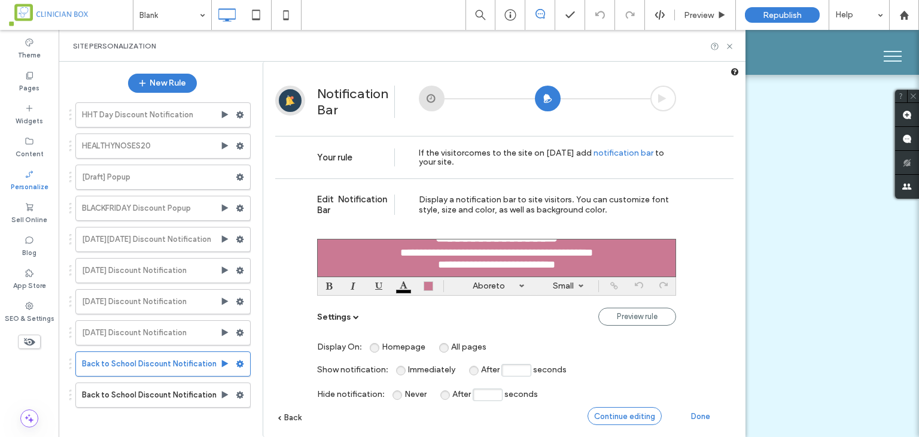
click at [649, 416] on span "Continue editing" at bounding box center [624, 416] width 61 height 9
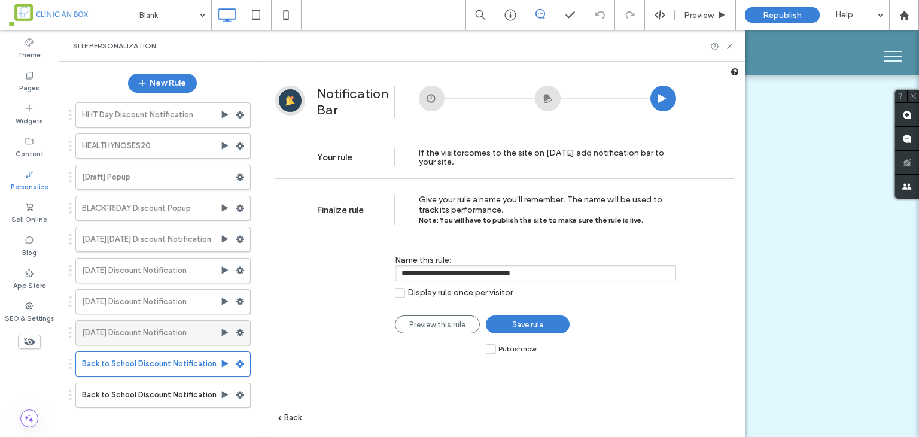
click at [175, 332] on label "Memorial Day Discount Notification" at bounding box center [151, 333] width 138 height 24
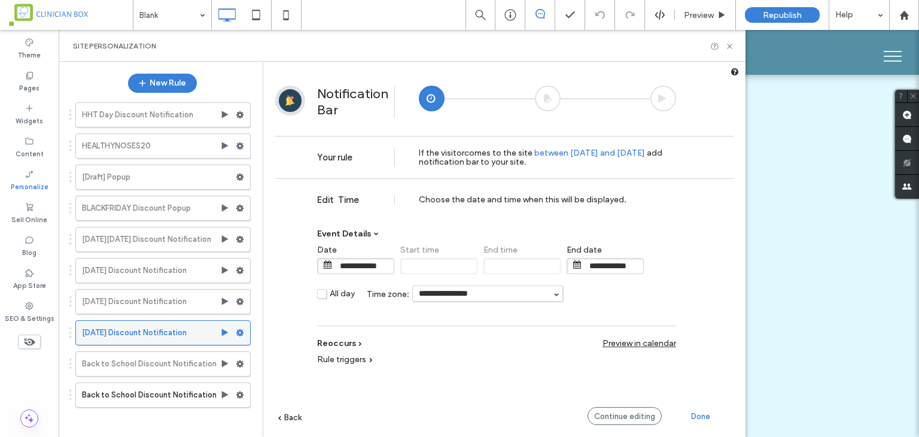
click at [239, 329] on use at bounding box center [240, 332] width 8 height 7
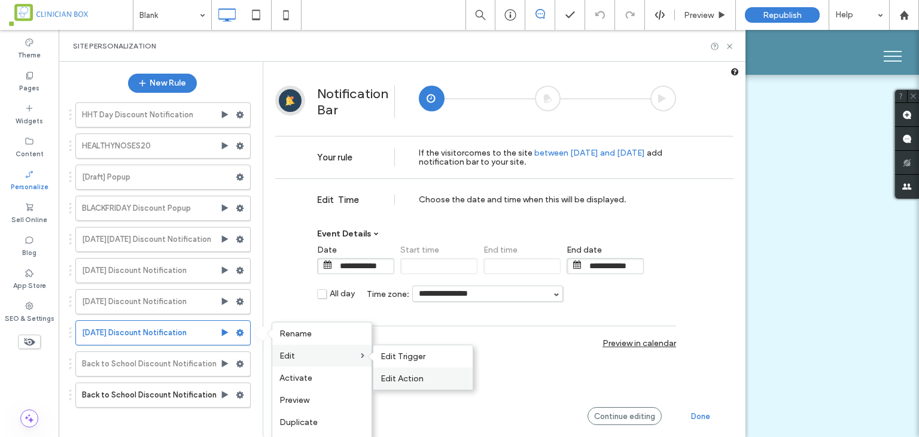
click at [407, 379] on span "Edit Action" at bounding box center [401, 378] width 43 height 10
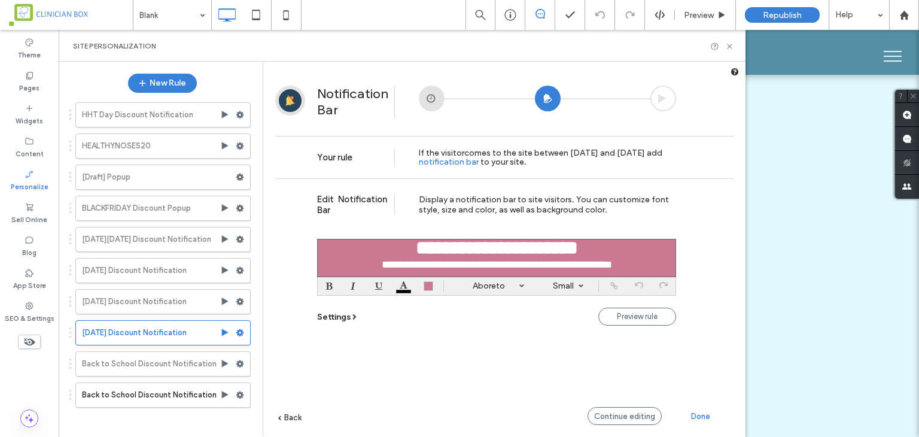
scroll to position [19, 0]
click at [241, 392] on use at bounding box center [240, 394] width 8 height 7
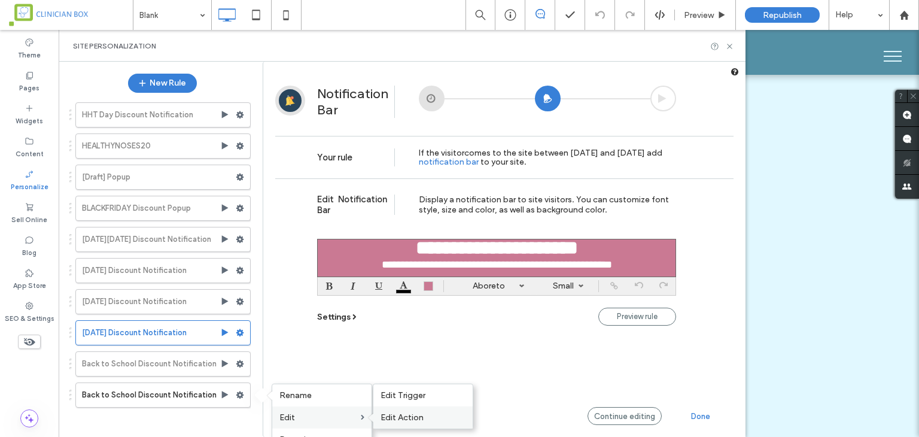
click at [392, 419] on span "Edit Action" at bounding box center [401, 417] width 43 height 10
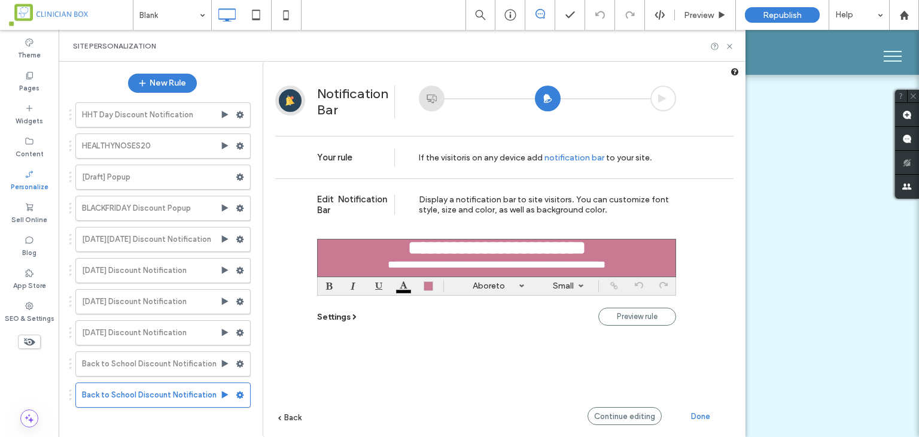
click at [694, 412] on span "Done" at bounding box center [700, 416] width 19 height 9
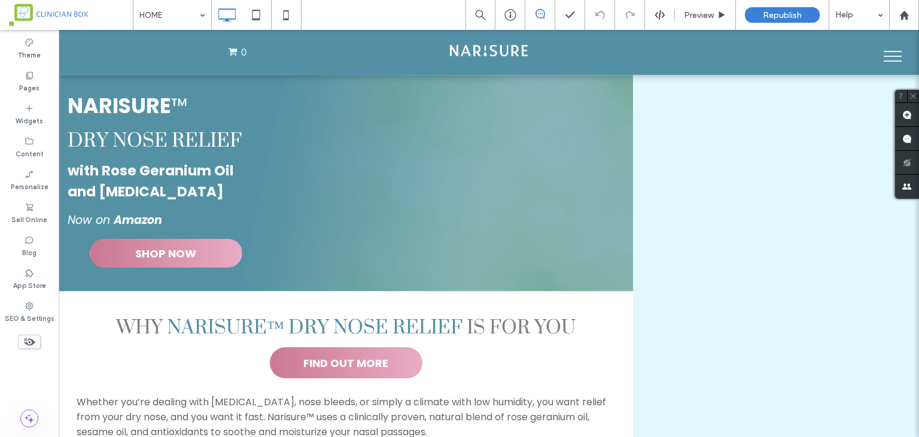
click at [781, 20] on div "Republish" at bounding box center [782, 15] width 75 height 16
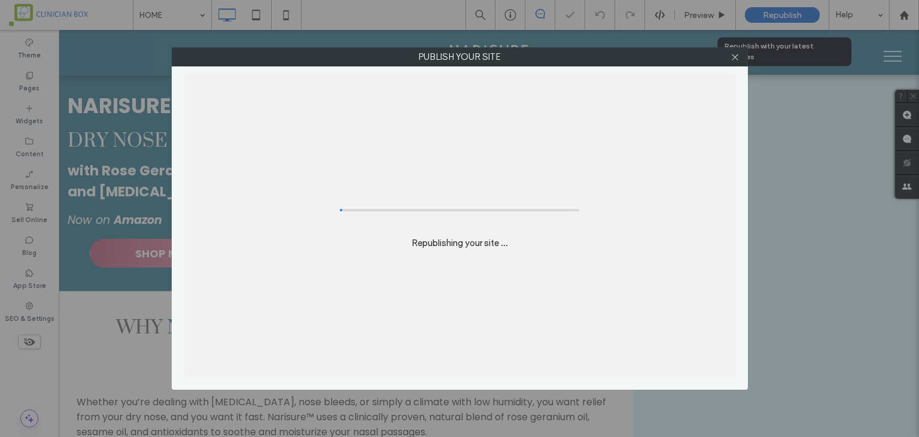
click at [781, 18] on div "Publish your site Republishing your site ..." at bounding box center [459, 218] width 919 height 437
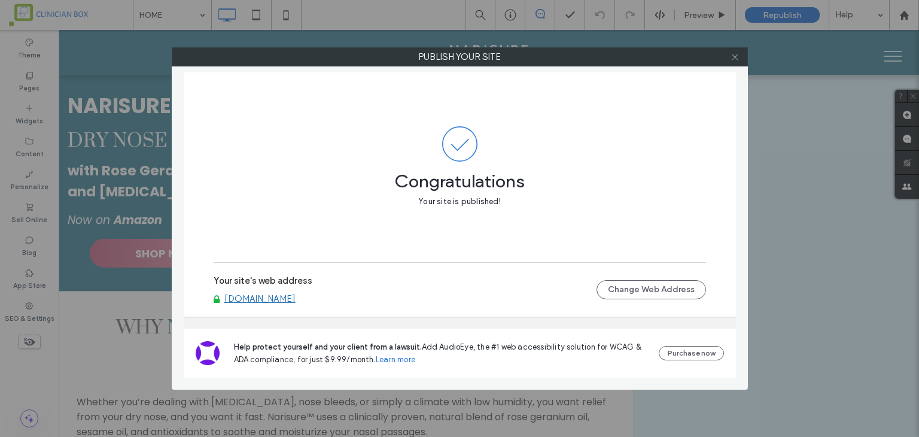
click at [733, 60] on icon at bounding box center [734, 57] width 9 height 9
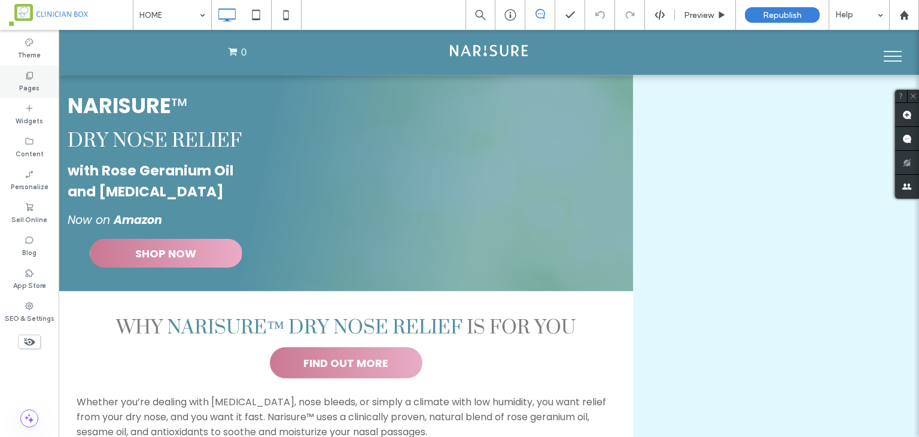
click at [23, 72] on div "Pages" at bounding box center [29, 81] width 59 height 33
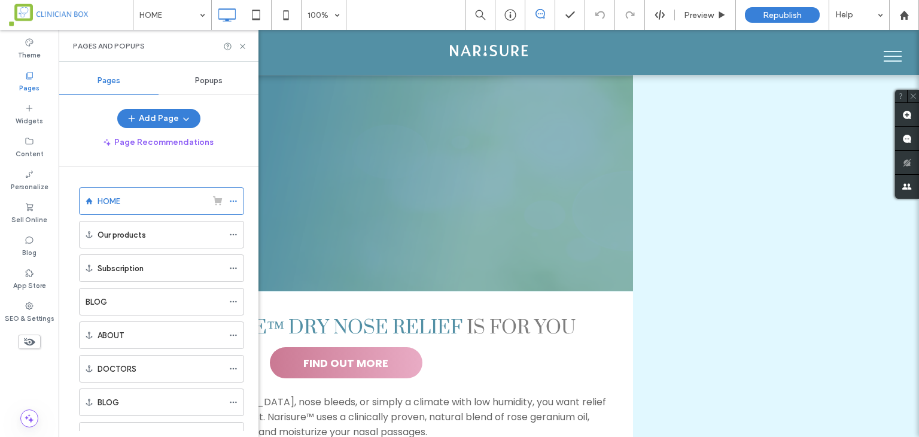
click at [211, 78] on span "Popups" at bounding box center [209, 81] width 28 height 10
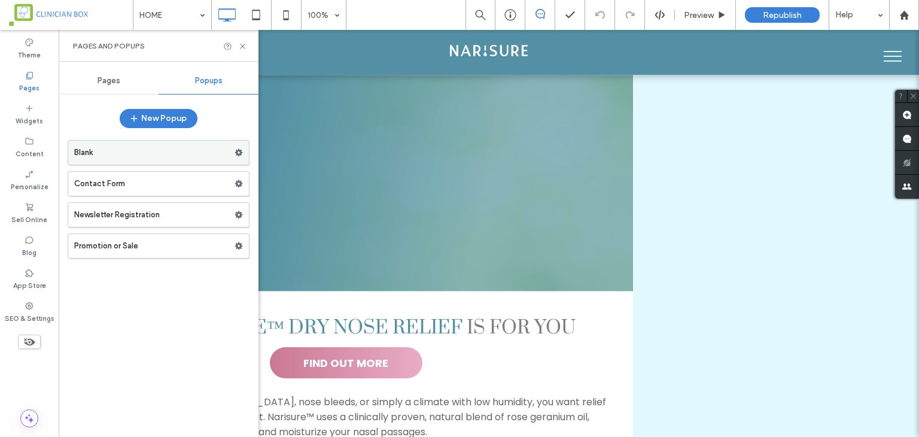
click at [211, 157] on label "Blank" at bounding box center [154, 153] width 160 height 24
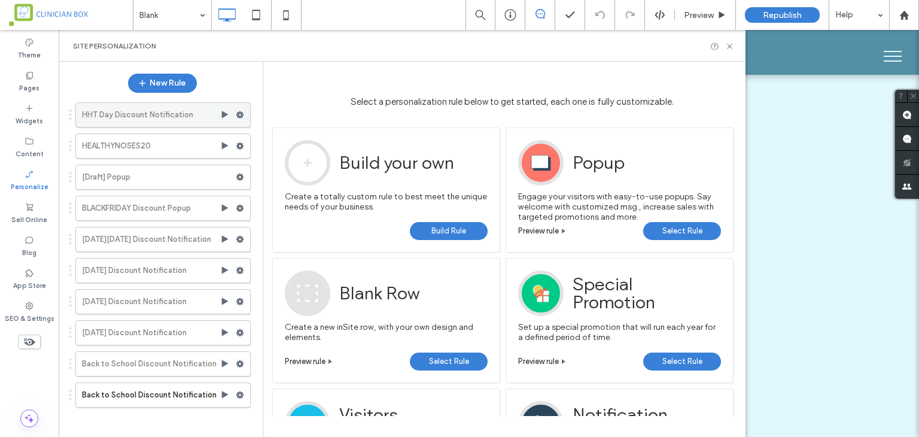
click at [244, 114] on icon at bounding box center [240, 115] width 8 height 8
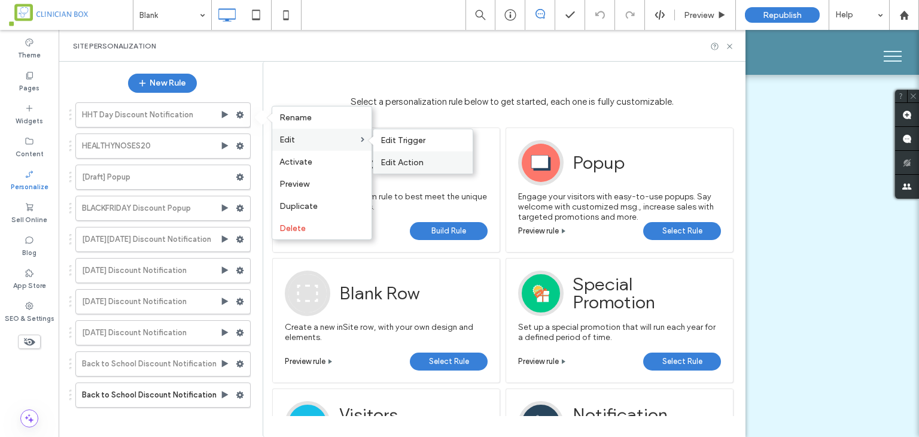
click at [395, 151] on div "Edit Action" at bounding box center [422, 162] width 99 height 22
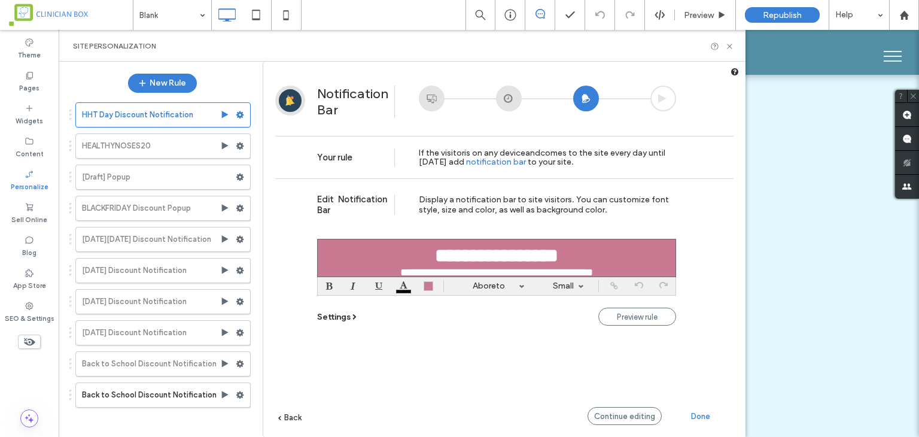
click at [646, 271] on div "**********" at bounding box center [496, 258] width 359 height 38
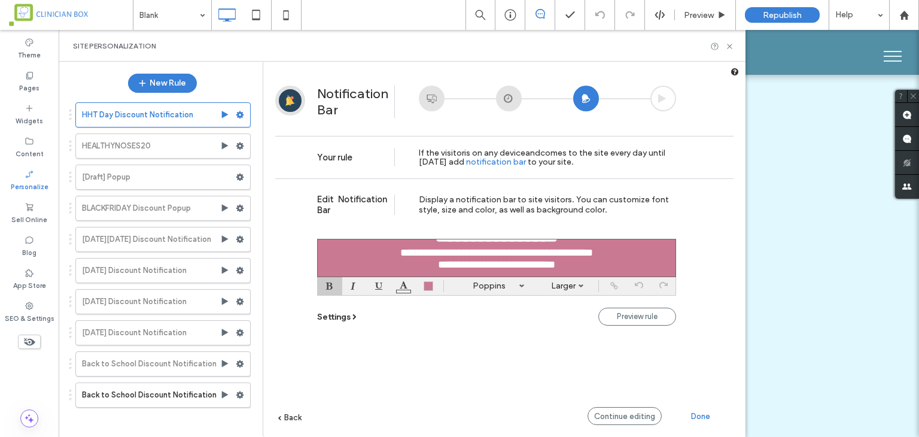
scroll to position [36, 0]
click at [611, 261] on div "**********" at bounding box center [496, 264] width 348 height 12
click at [525, 259] on font "**********" at bounding box center [496, 264] width 117 height 11
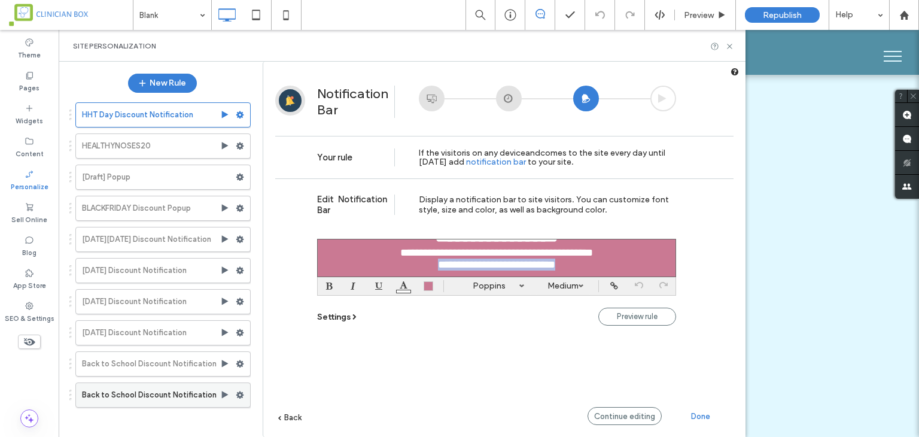
click at [239, 391] on use at bounding box center [240, 394] width 8 height 7
click at [382, 422] on div "**********" at bounding box center [504, 325] width 458 height 294
click at [241, 395] on icon at bounding box center [240, 395] width 8 height 8
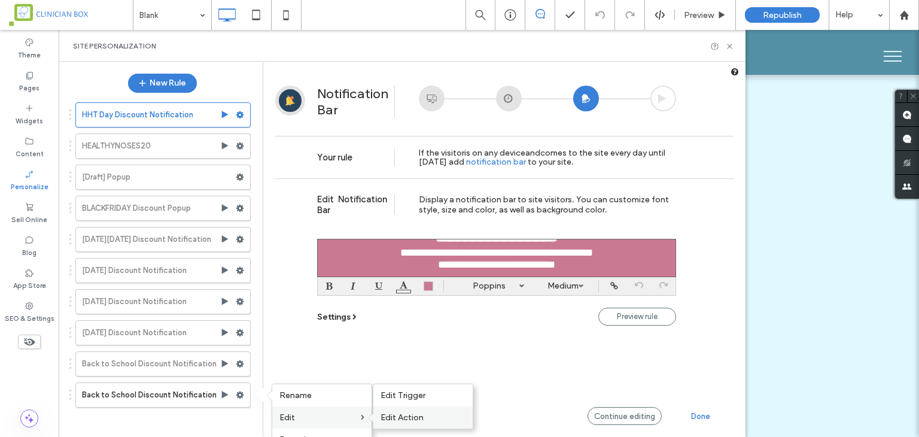
click at [385, 413] on span "Edit Action" at bounding box center [401, 417] width 43 height 10
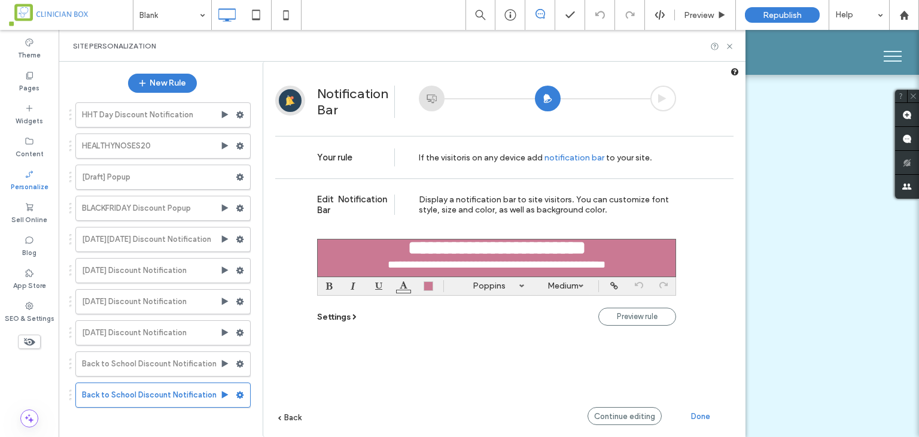
click at [578, 266] on font "**********" at bounding box center [497, 264] width 218 height 11
click at [605, 264] on font "**********" at bounding box center [497, 264] width 218 height 11
drag, startPoint x: 641, startPoint y: 264, endPoint x: 650, endPoint y: 299, distance: 35.7
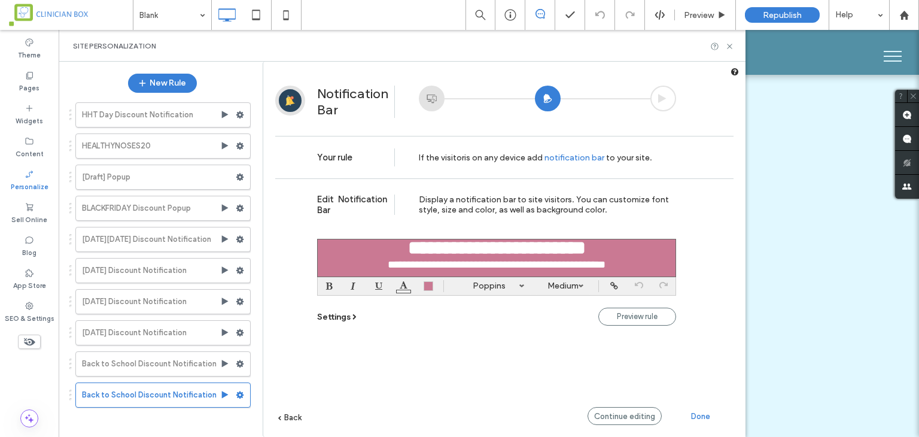
click at [650, 299] on div "**********" at bounding box center [504, 325] width 458 height 294
click at [586, 252] on b "**********" at bounding box center [497, 247] width 178 height 19
click at [586, 245] on b "**********" at bounding box center [497, 247] width 178 height 19
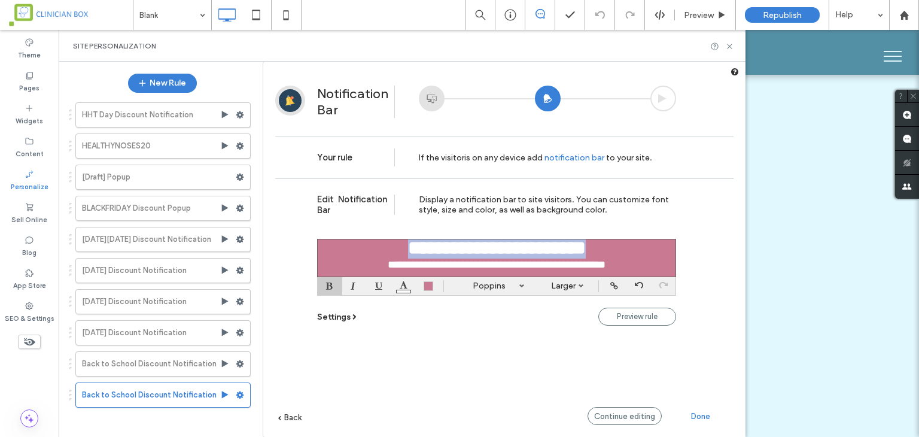
click at [574, 283] on link "Larger" at bounding box center [563, 286] width 54 height 18
click at [560, 345] on label "Medium" at bounding box center [563, 339] width 35 height 11
click at [571, 285] on link "Medium" at bounding box center [563, 286] width 54 height 18
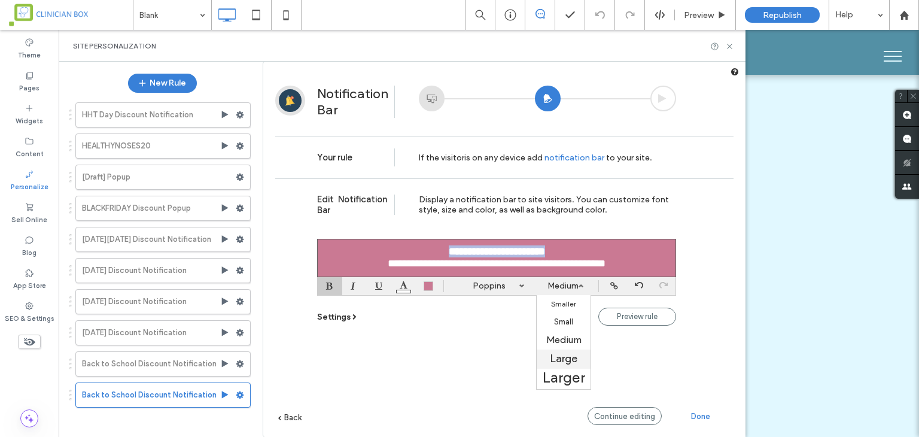
click at [555, 355] on label "Large" at bounding box center [564, 358] width 28 height 13
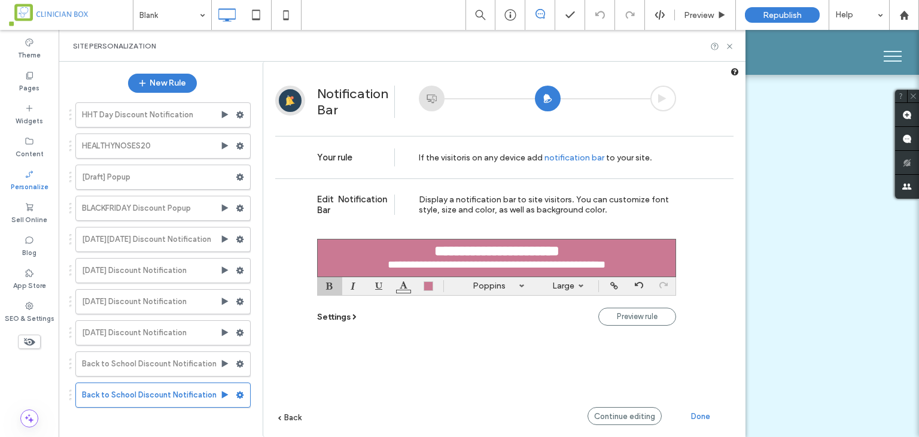
click at [333, 312] on span "Settings" at bounding box center [333, 317] width 33 height 10
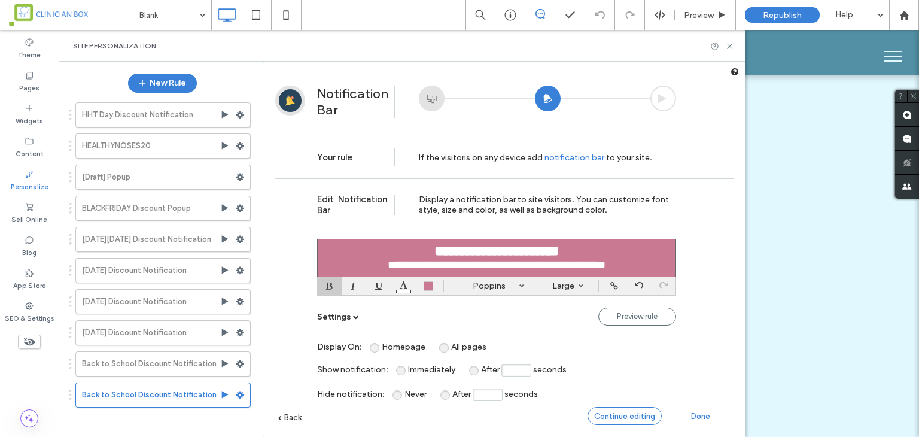
click at [622, 416] on span "Continue editing" at bounding box center [624, 416] width 61 height 9
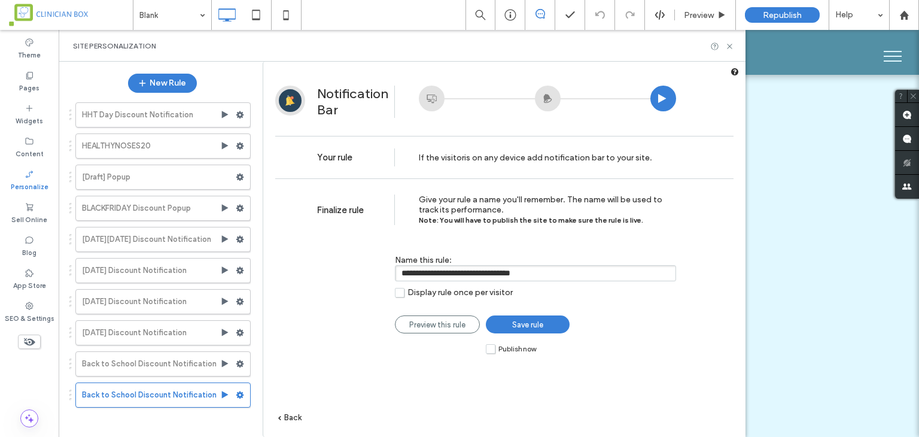
click at [507, 325] on link "Save rule" at bounding box center [528, 324] width 84 height 18
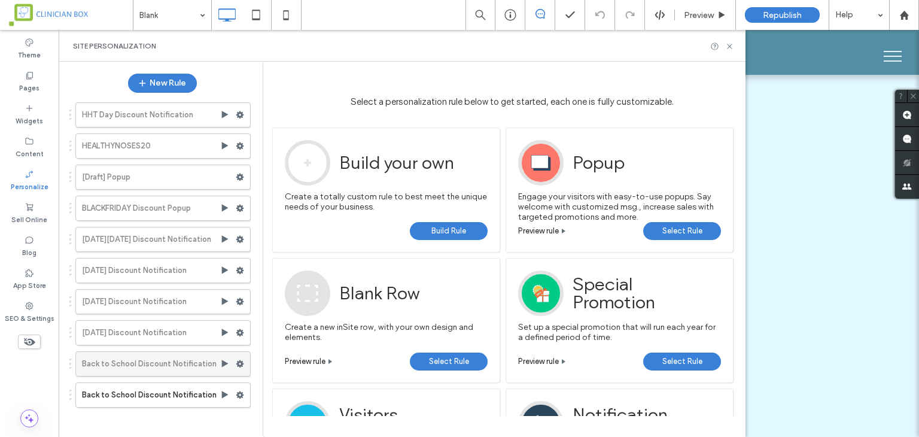
click at [239, 364] on icon at bounding box center [240, 363] width 8 height 8
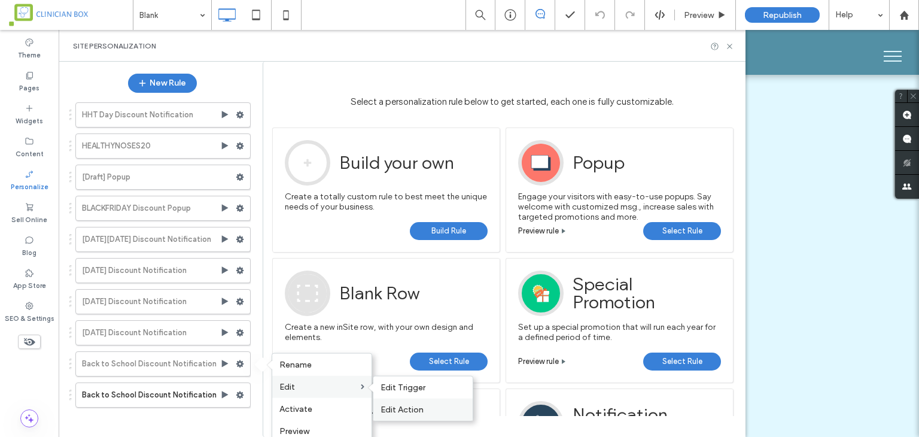
click at [423, 408] on label "Edit Action" at bounding box center [422, 409] width 85 height 10
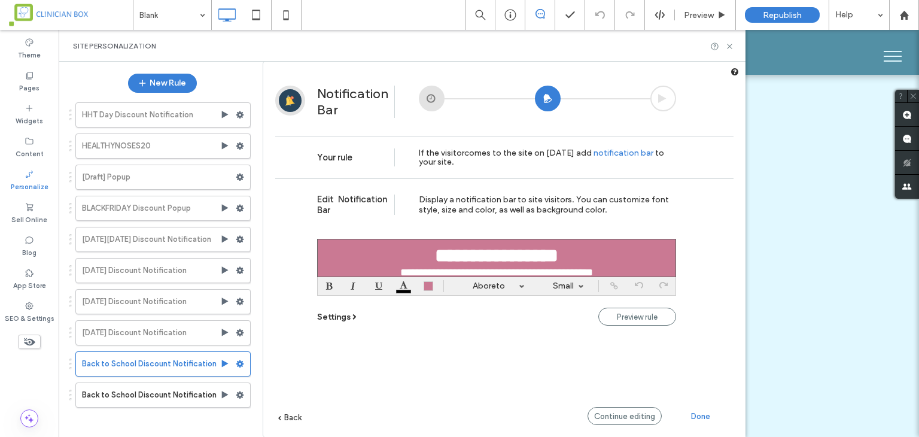
click at [334, 317] on span "Settings" at bounding box center [333, 317] width 33 height 10
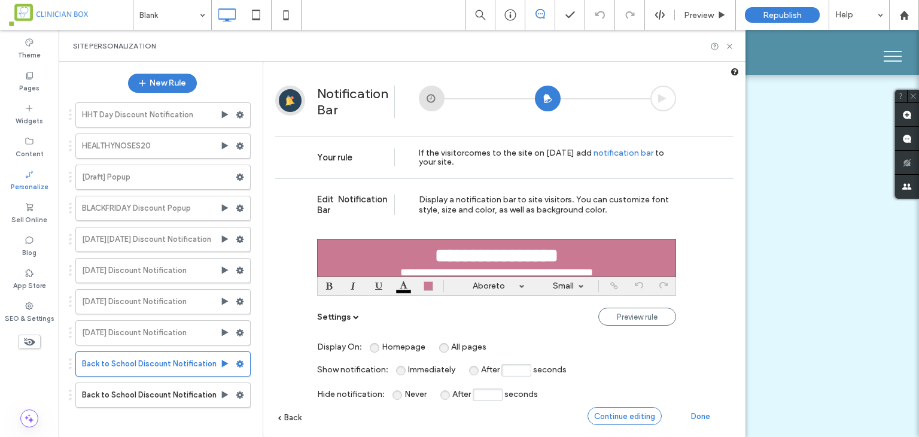
click at [630, 413] on span "Continue editing" at bounding box center [624, 416] width 61 height 9
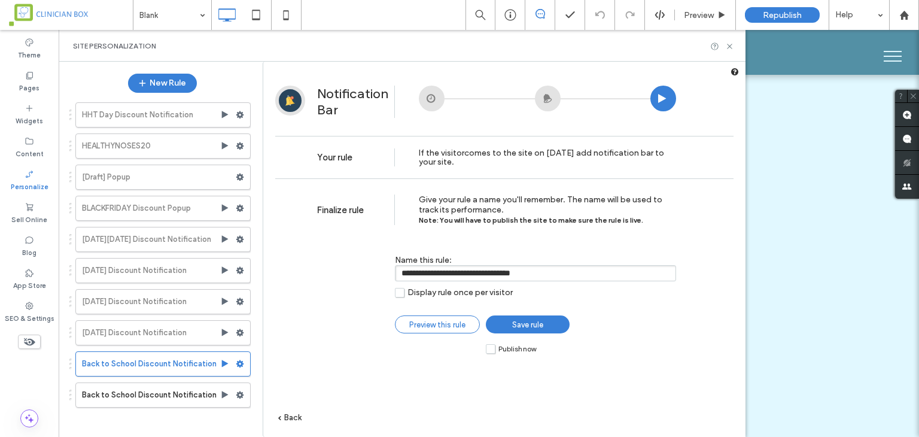
click at [423, 321] on span "Preview this rule" at bounding box center [437, 324] width 56 height 9
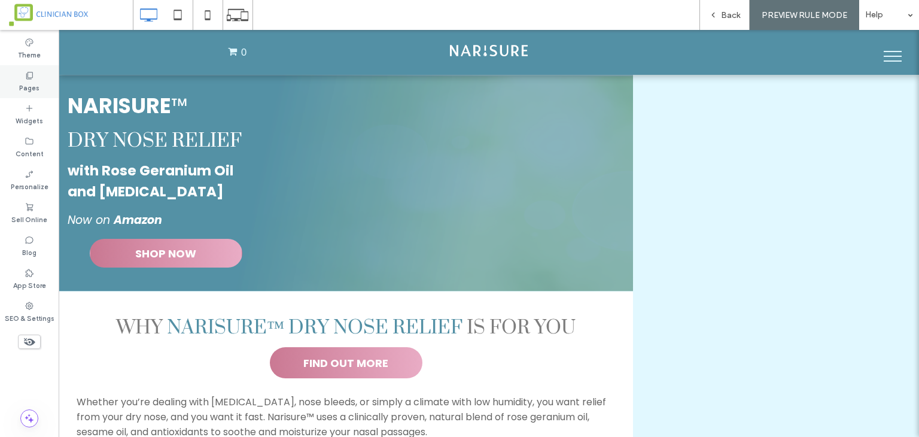
click at [41, 87] on div "Pages" at bounding box center [29, 81] width 59 height 33
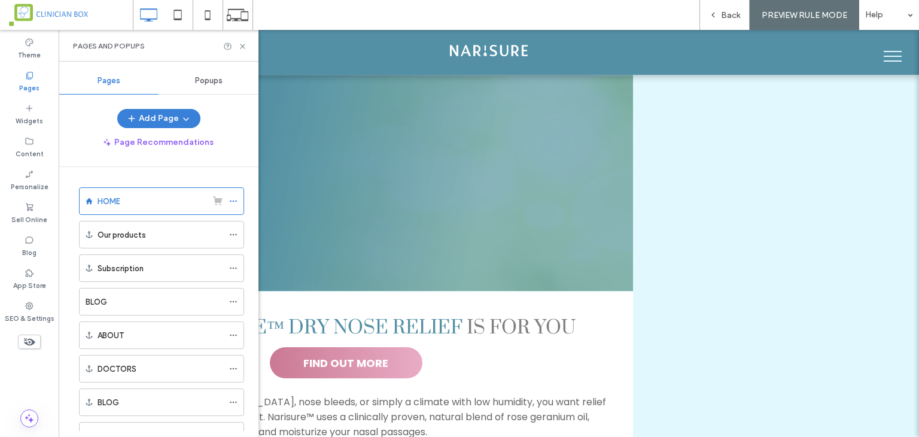
click at [211, 77] on span "Popups" at bounding box center [209, 81] width 28 height 10
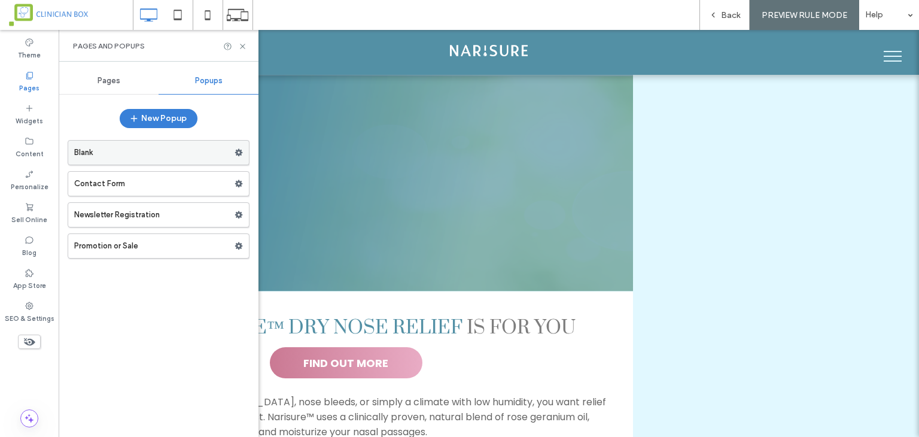
click at [208, 147] on label "Blank" at bounding box center [154, 153] width 160 height 24
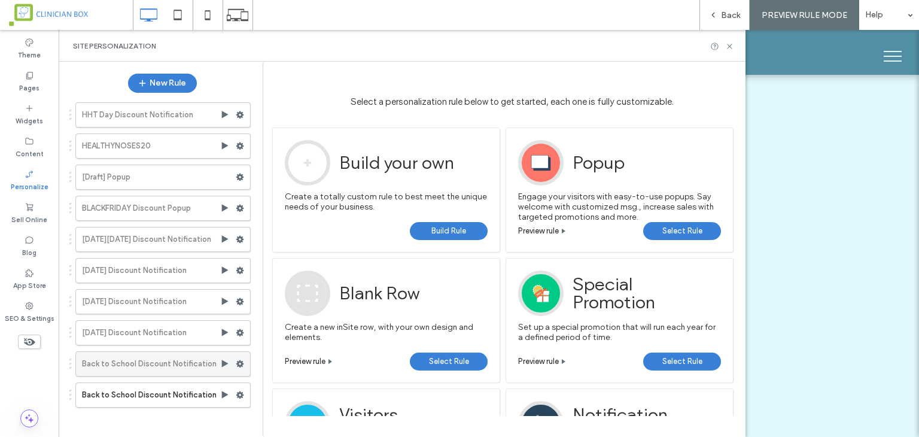
click at [239, 361] on icon at bounding box center [240, 363] width 8 height 8
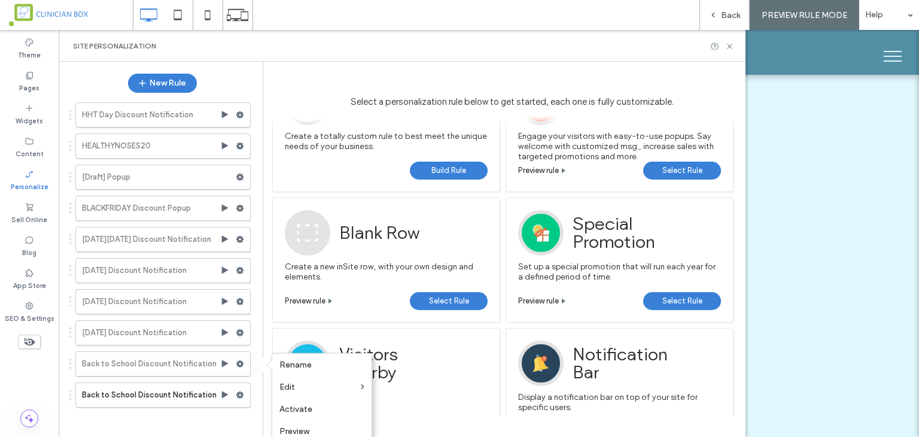
scroll to position [120, 0]
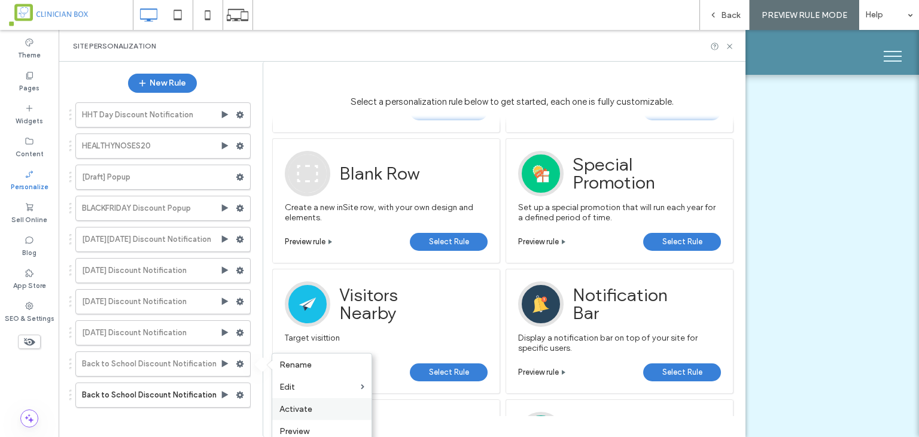
click at [317, 408] on label "Activate" at bounding box center [321, 409] width 85 height 10
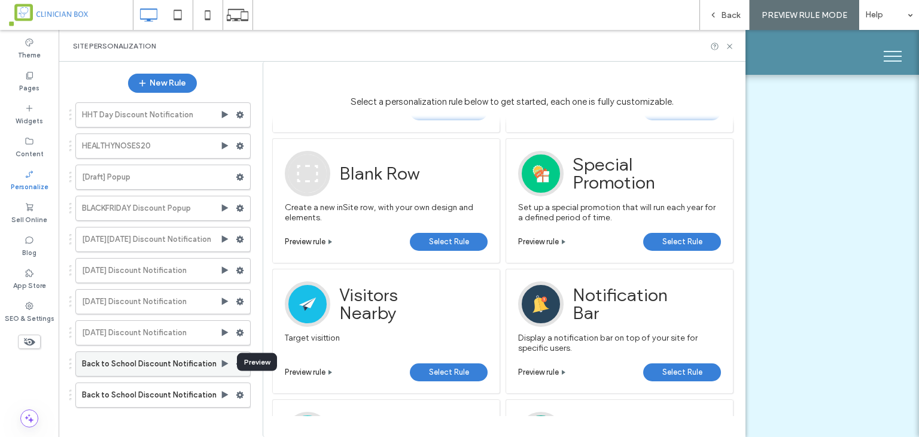
click at [229, 361] on icon at bounding box center [225, 364] width 10 height 10
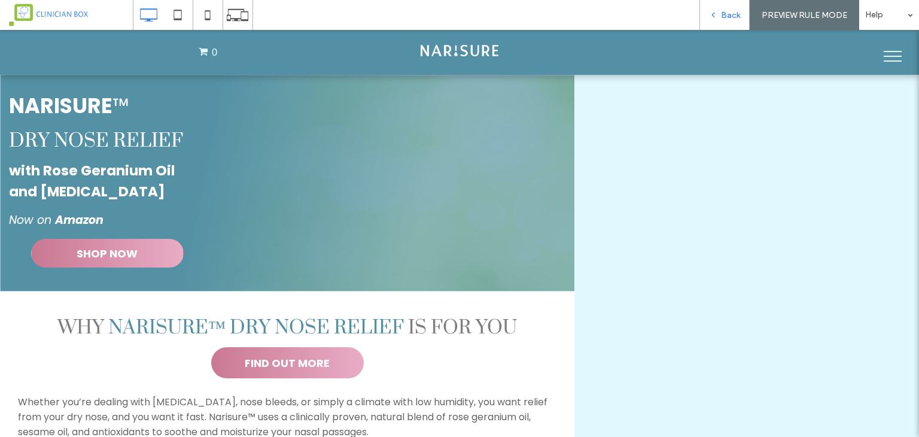
click at [723, 13] on span "Back" at bounding box center [730, 15] width 19 height 10
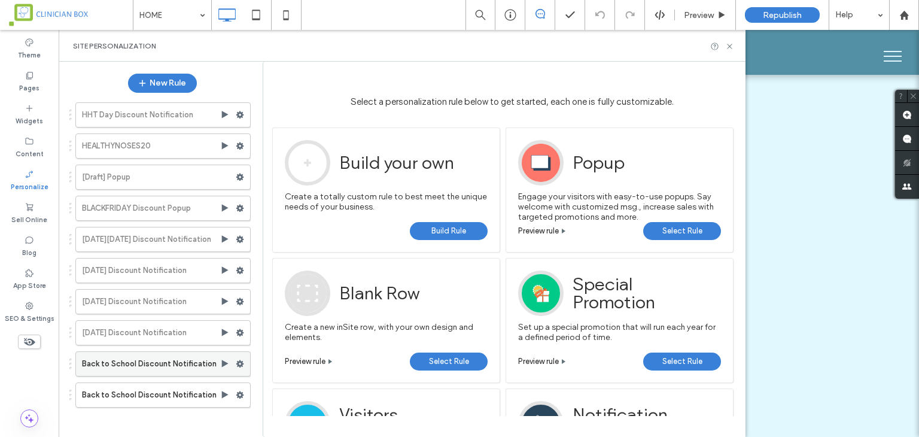
click at [239, 356] on span at bounding box center [240, 364] width 8 height 18
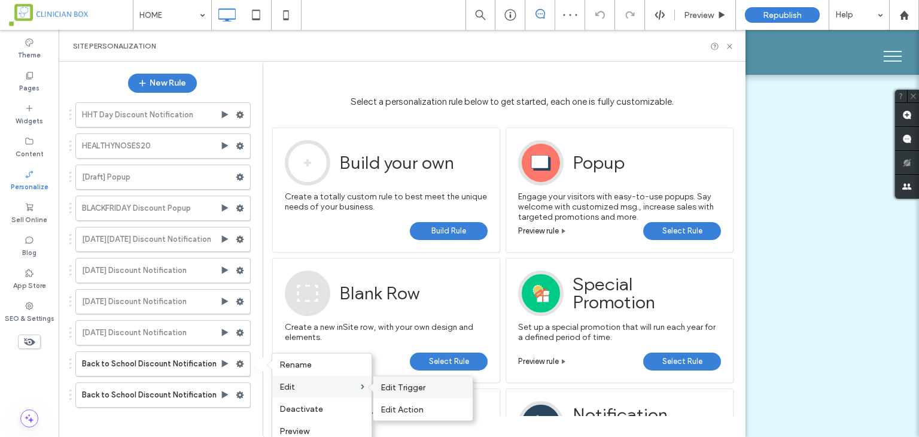
click at [397, 391] on span "Edit Trigger" at bounding box center [402, 387] width 45 height 10
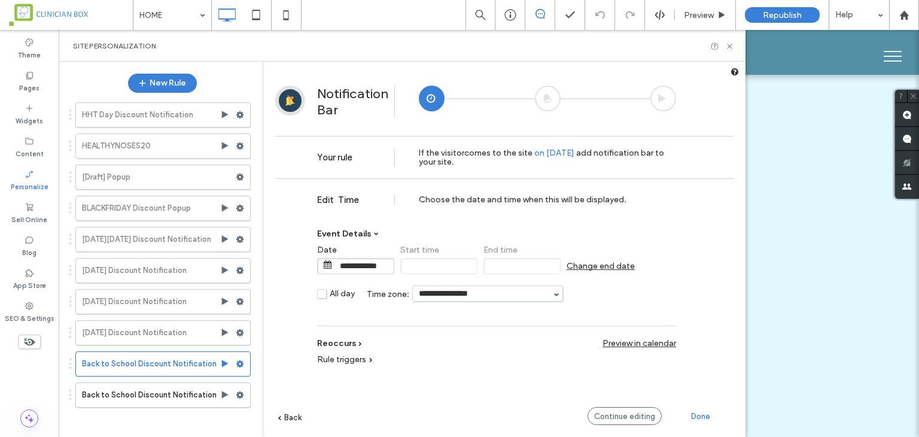
click at [370, 233] on div "**********" at bounding box center [496, 270] width 359 height 85
drag, startPoint x: 356, startPoint y: 255, endPoint x: 358, endPoint y: 265, distance: 9.7
click at [358, 265] on div "**********" at bounding box center [358, 259] width 83 height 29
click at [358, 265] on input "**********" at bounding box center [364, 265] width 60 height 15
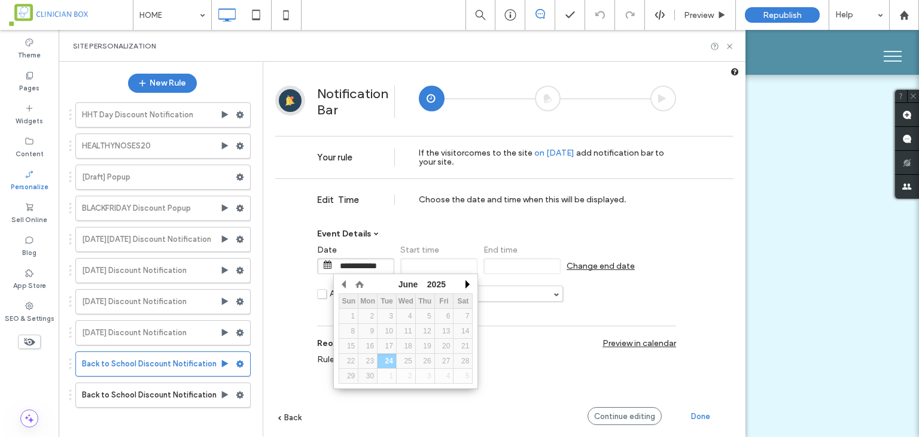
click at [464, 283] on button "button" at bounding box center [467, 284] width 12 height 18
click at [366, 361] on div "18" at bounding box center [367, 360] width 19 height 8
type input "**********"
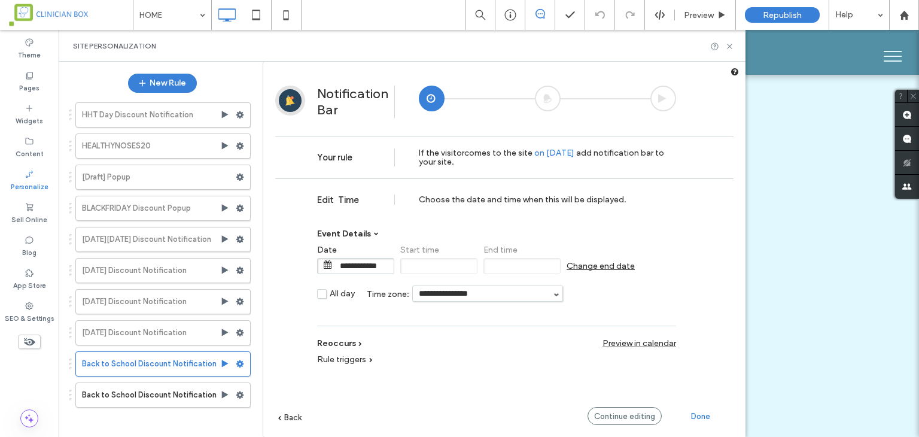
click at [571, 266] on span "Change end date" at bounding box center [600, 266] width 68 height 10
click at [571, 266] on span "**********" at bounding box center [604, 266] width 77 height 16
click at [576, 267] on span at bounding box center [577, 264] width 8 height 8
click at [605, 262] on input "**********" at bounding box center [613, 265] width 60 height 15
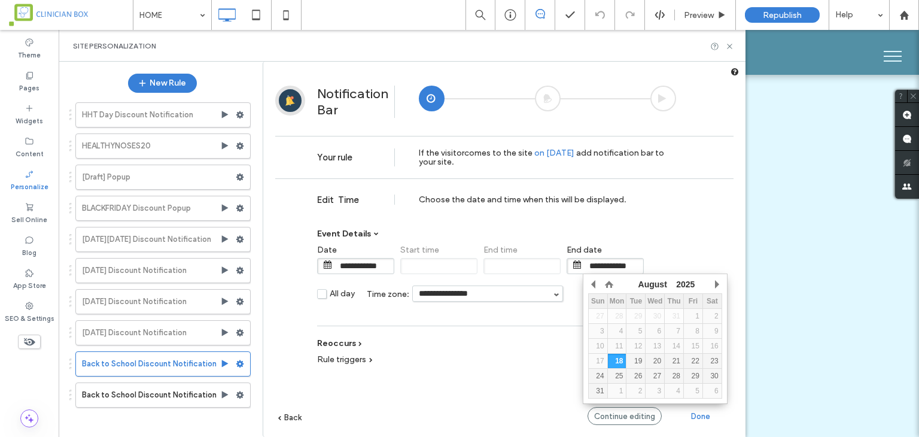
click at [605, 262] on input "**********" at bounding box center [613, 265] width 60 height 15
click at [691, 356] on div "22" at bounding box center [693, 360] width 19 height 8
type input "**********"
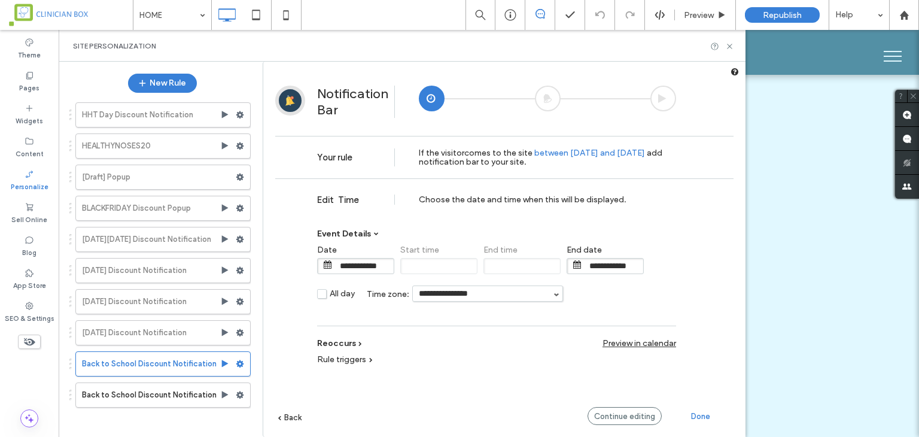
click at [676, 243] on div "**********" at bounding box center [504, 325] width 458 height 294
click at [358, 358] on span "Rule triggers" at bounding box center [341, 359] width 49 height 10
click at [337, 375] on span "Device" at bounding box center [344, 375] width 27 height 10
click at [426, 374] on label "Time" at bounding box center [438, 375] width 33 height 10
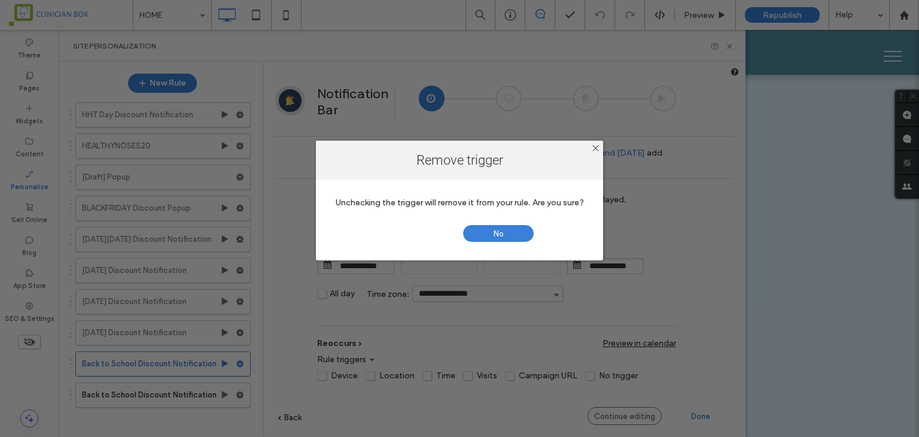
click at [430, 233] on span "Yes" at bounding box center [421, 233] width 72 height 18
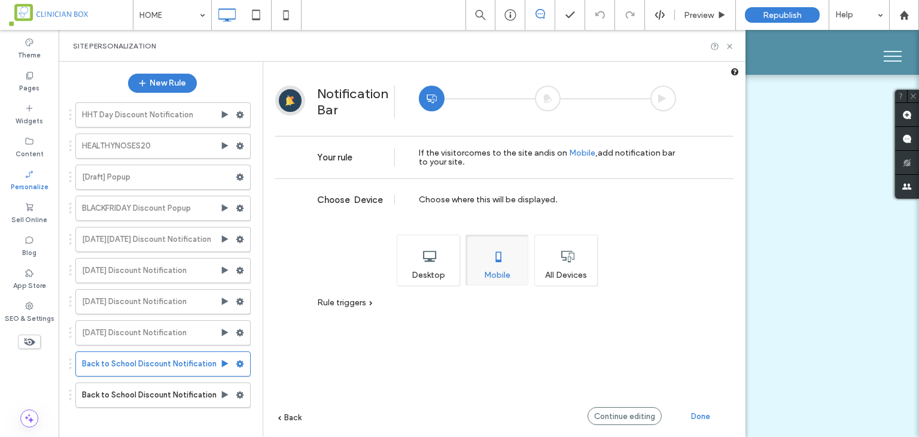
click at [428, 256] on div "Desktop" at bounding box center [428, 259] width 63 height 51
click at [365, 301] on span "Rule triggers" at bounding box center [341, 302] width 49 height 10
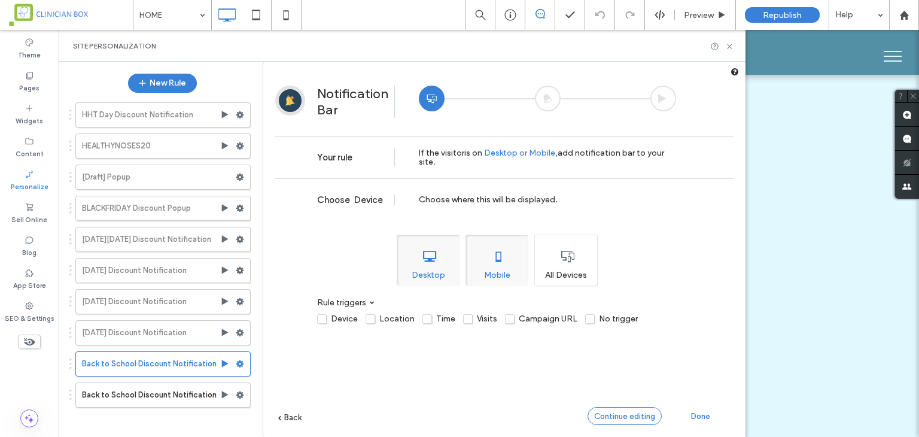
click at [613, 416] on span "Continue editing" at bounding box center [624, 416] width 61 height 9
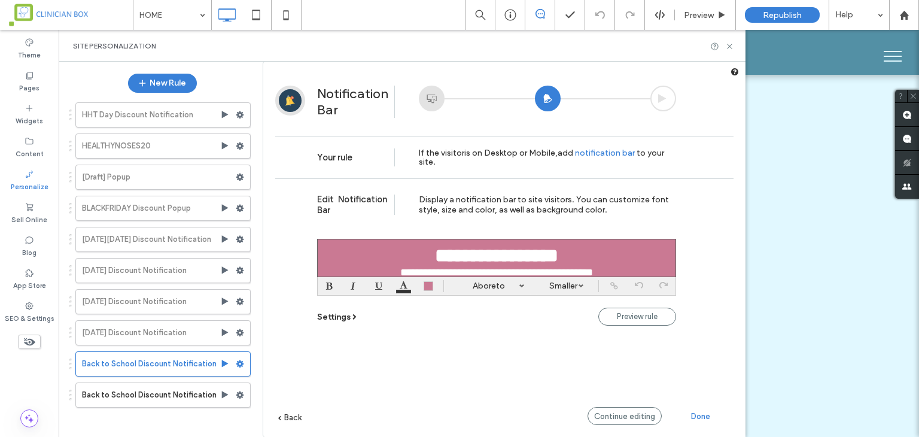
click at [697, 415] on span "Done" at bounding box center [700, 416] width 19 height 9
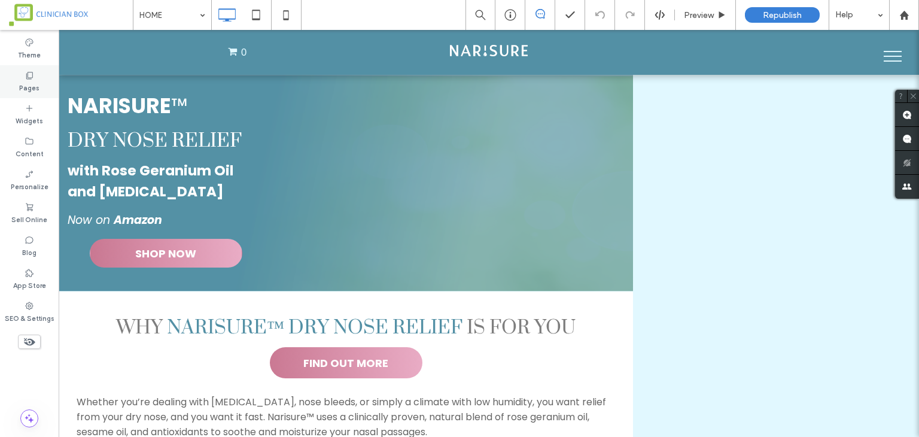
click at [44, 89] on div "Pages" at bounding box center [29, 81] width 59 height 33
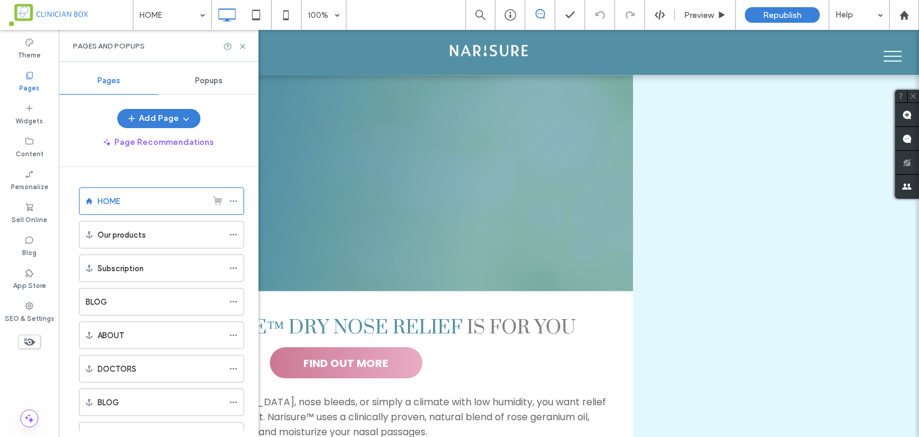
click at [212, 84] on span "Popups" at bounding box center [209, 81] width 28 height 10
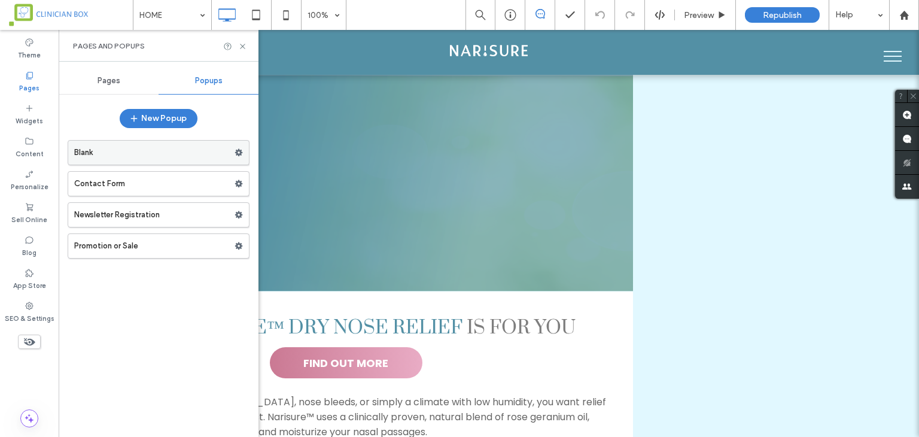
click at [242, 148] on icon at bounding box center [238, 152] width 8 height 8
click at [173, 147] on label "Blank" at bounding box center [154, 153] width 160 height 24
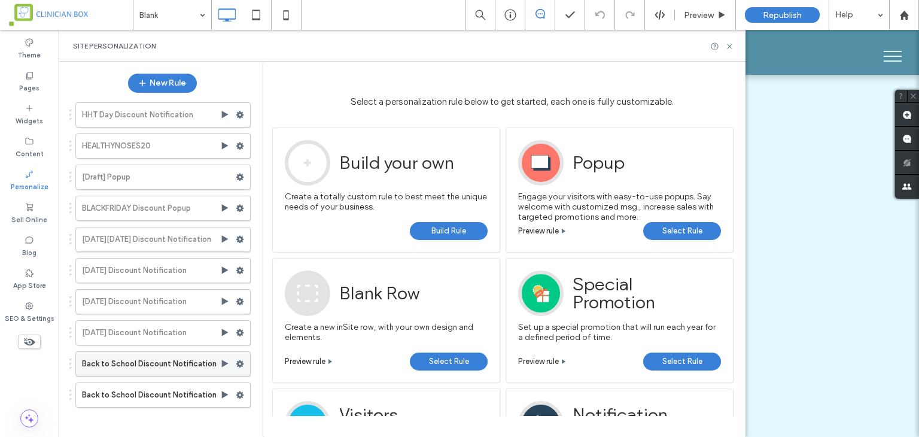
click at [238, 361] on use at bounding box center [240, 363] width 8 height 7
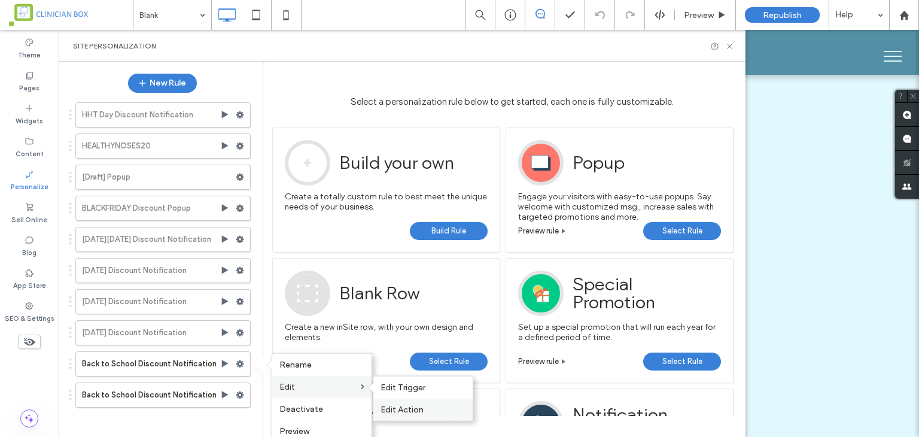
click at [385, 407] on span "Edit Action" at bounding box center [401, 409] width 43 height 10
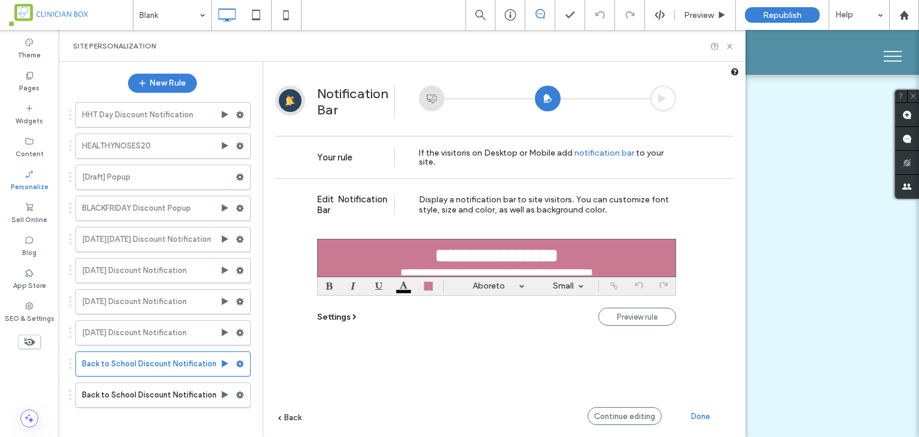
click at [340, 316] on span "Settings" at bounding box center [333, 317] width 33 height 10
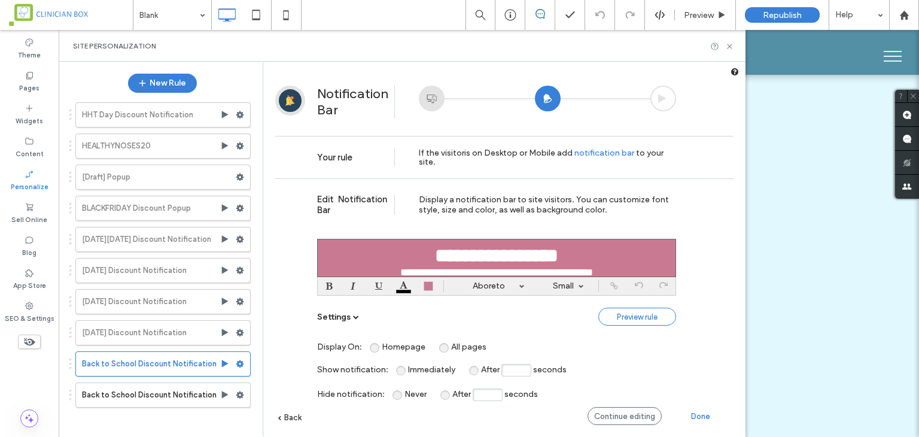
click at [639, 321] on link "Preview rule" at bounding box center [637, 316] width 78 height 18
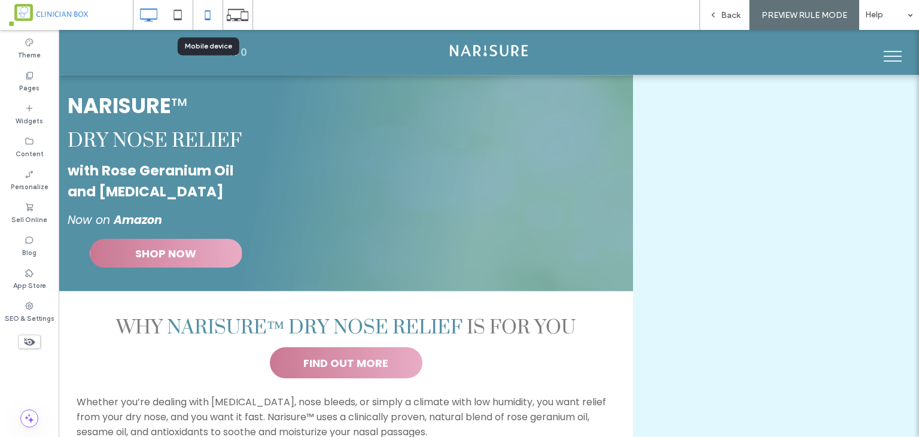
click at [203, 16] on icon at bounding box center [208, 15] width 24 height 24
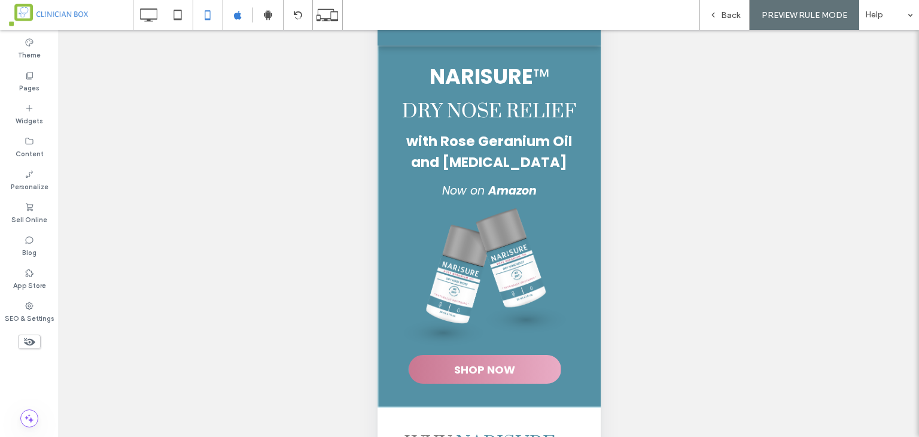
scroll to position [57, 0]
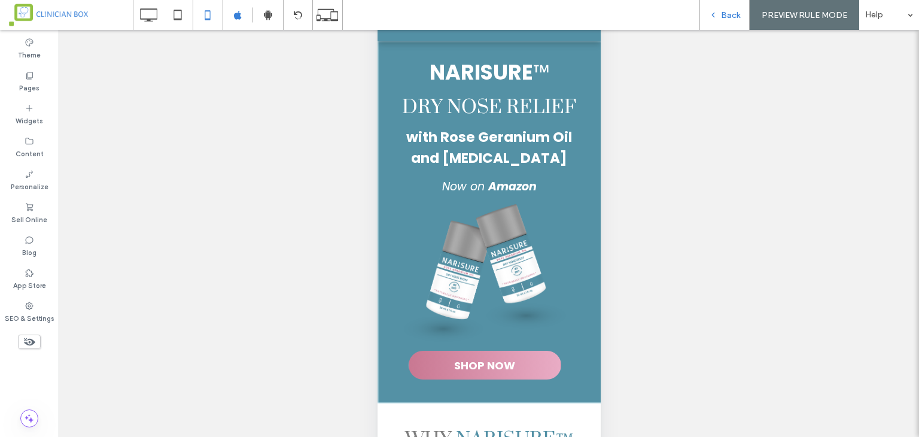
click at [727, 20] on div "Back" at bounding box center [724, 15] width 50 height 30
click at [727, 13] on span "Back" at bounding box center [730, 15] width 19 height 10
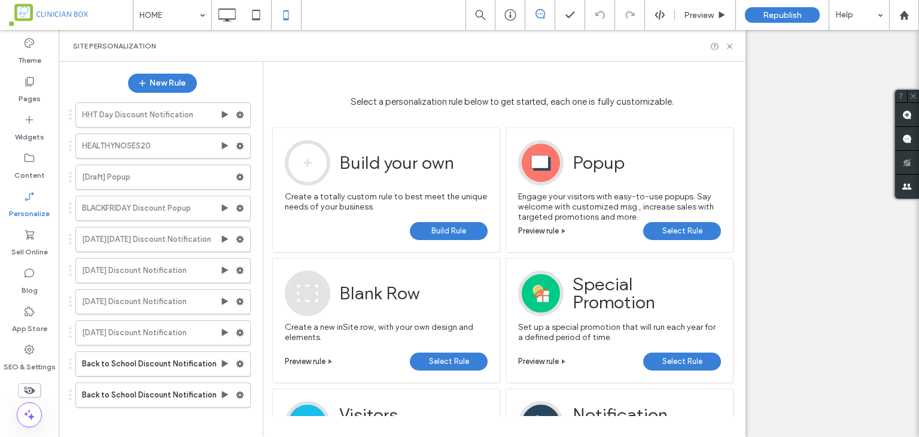
click at [241, 359] on div "HOME Preview Republish Help Site Comments Team & Clients Automate new comments …" at bounding box center [459, 218] width 919 height 437
click at [239, 360] on icon at bounding box center [240, 363] width 8 height 8
click at [315, 406] on span "Deactivate" at bounding box center [301, 409] width 44 height 10
click at [239, 392] on icon at bounding box center [240, 395] width 8 height 8
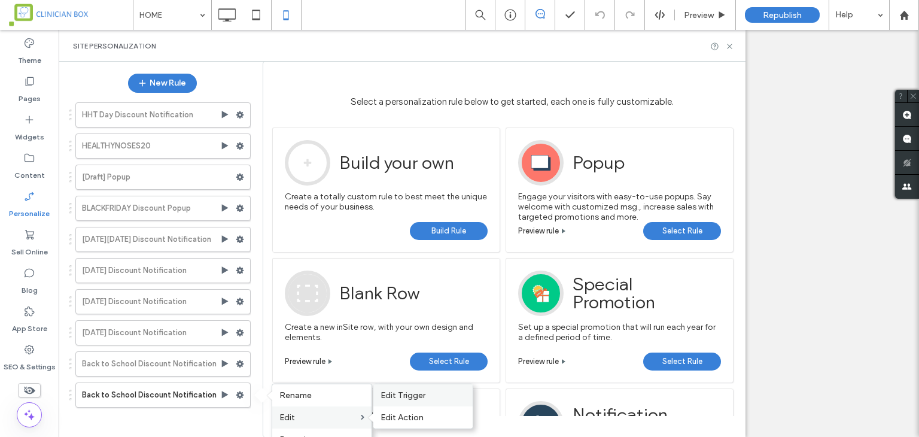
click at [398, 398] on span "Edit Trigger" at bounding box center [402, 394] width 45 height 10
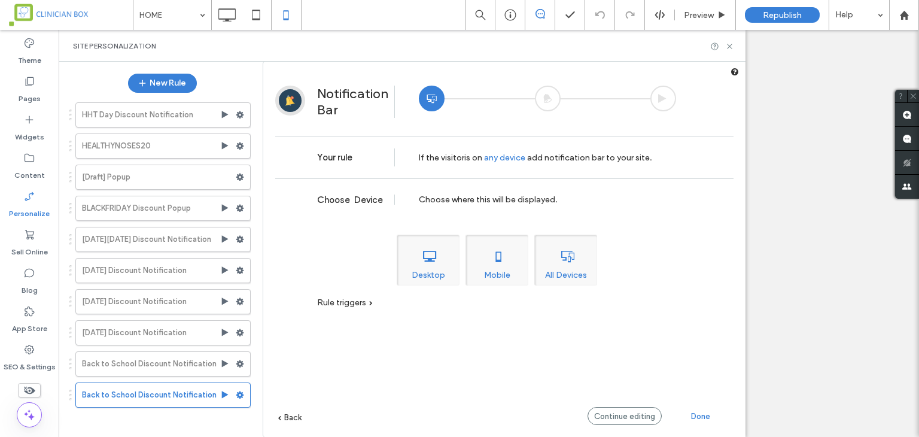
click at [343, 304] on span "Rule triggers" at bounding box center [341, 302] width 49 height 10
click at [340, 318] on span "Device" at bounding box center [344, 318] width 27 height 10
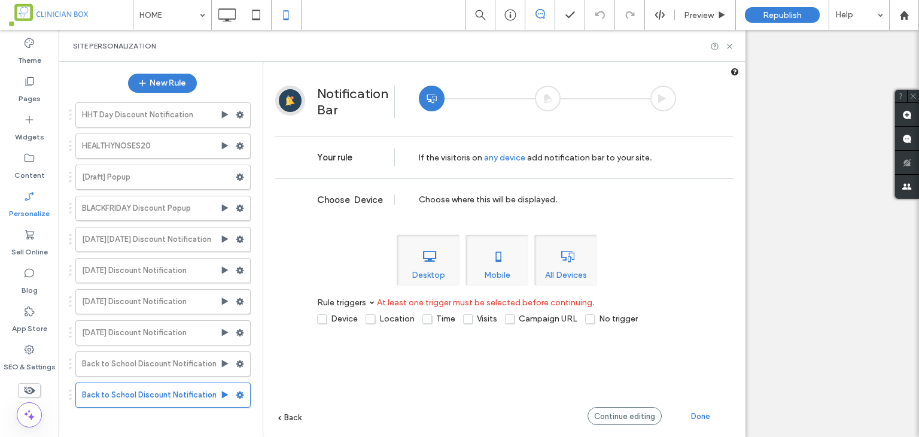
click at [428, 275] on div "Desktop" at bounding box center [428, 259] width 63 height 51
click at [429, 272] on div "Desktop" at bounding box center [428, 259] width 63 height 51
click at [519, 271] on div "Mobile" at bounding box center [496, 259] width 63 height 51
click at [290, 417] on span "Back" at bounding box center [292, 417] width 17 height 9
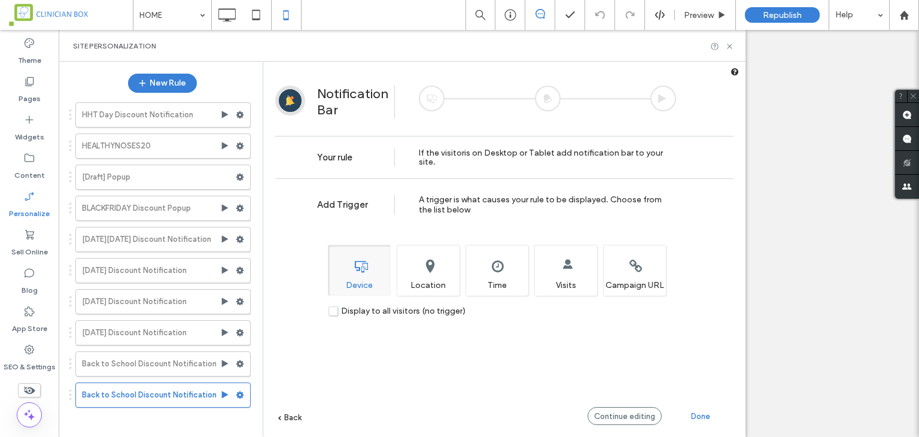
click at [335, 310] on label "Display to all visitors (no trigger)" at bounding box center [396, 311] width 137 height 10
click at [293, 415] on span "Back" at bounding box center [292, 417] width 17 height 9
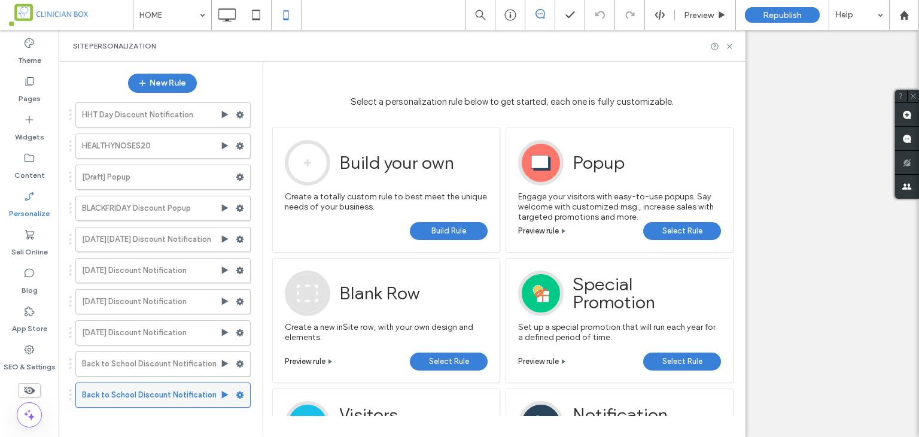
click at [244, 386] on div at bounding box center [243, 395] width 14 height 18
click at [239, 392] on icon at bounding box center [240, 395] width 8 height 8
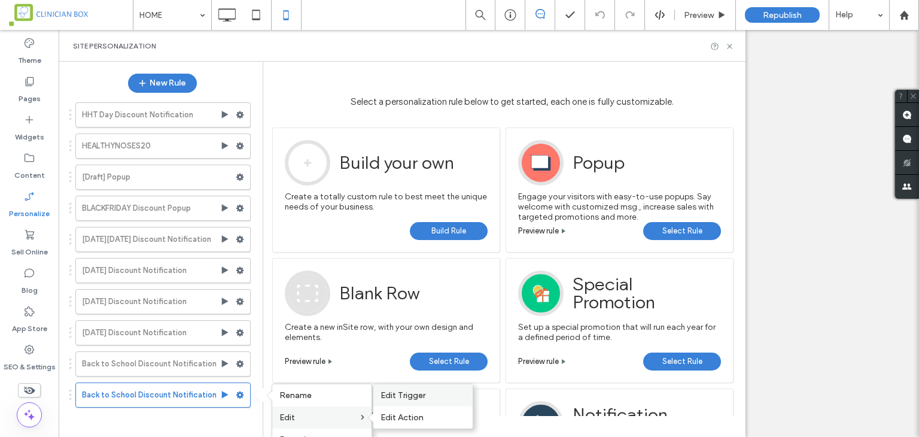
click at [397, 396] on span "Edit Trigger" at bounding box center [402, 394] width 45 height 10
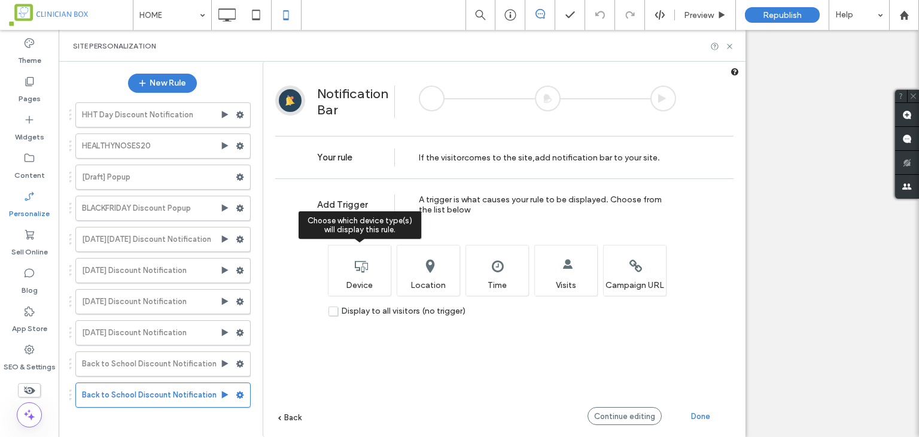
click at [350, 271] on div "Choose which device type(s) will display this rule. Device" at bounding box center [359, 270] width 63 height 51
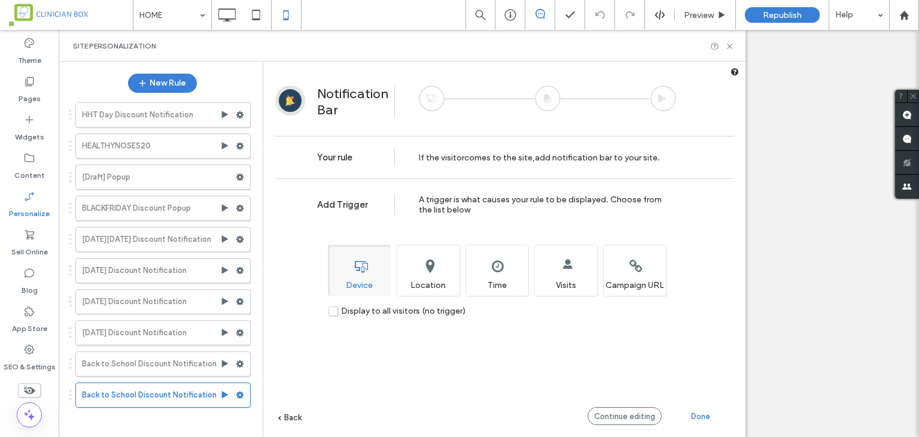
click at [371, 313] on span "Display to all visitors (no trigger)" at bounding box center [403, 311] width 124 height 10
click at [633, 417] on span "Continue editing" at bounding box center [624, 416] width 61 height 9
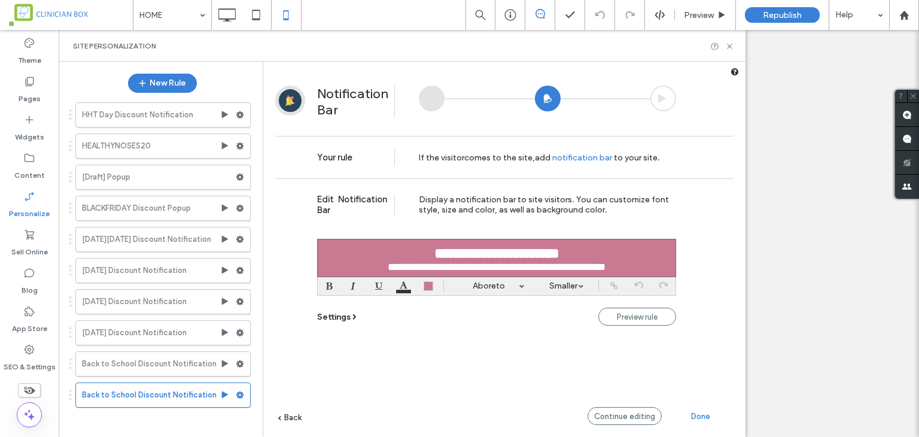
click at [349, 318] on span "Settings" at bounding box center [333, 317] width 33 height 10
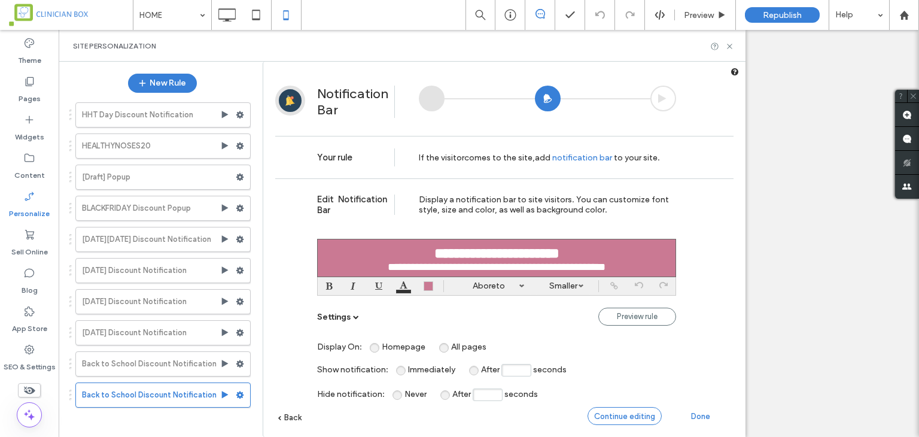
click at [626, 422] on div "Continue editing" at bounding box center [624, 416] width 74 height 18
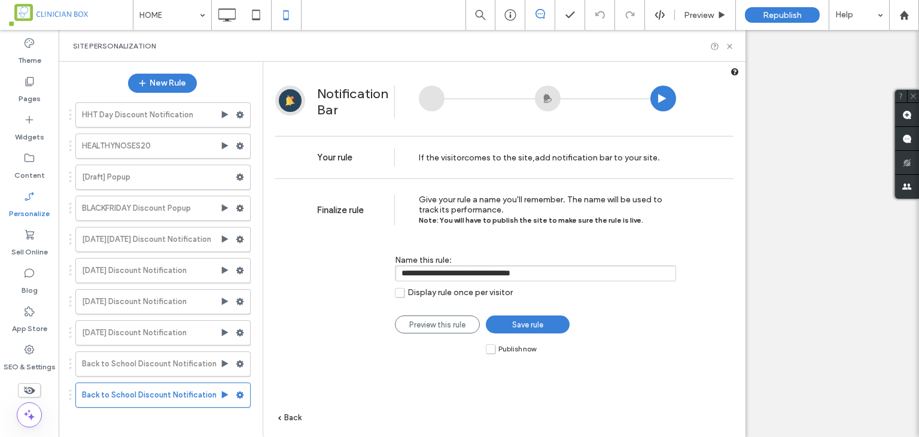
click at [538, 325] on span "Save rule" at bounding box center [527, 324] width 31 height 9
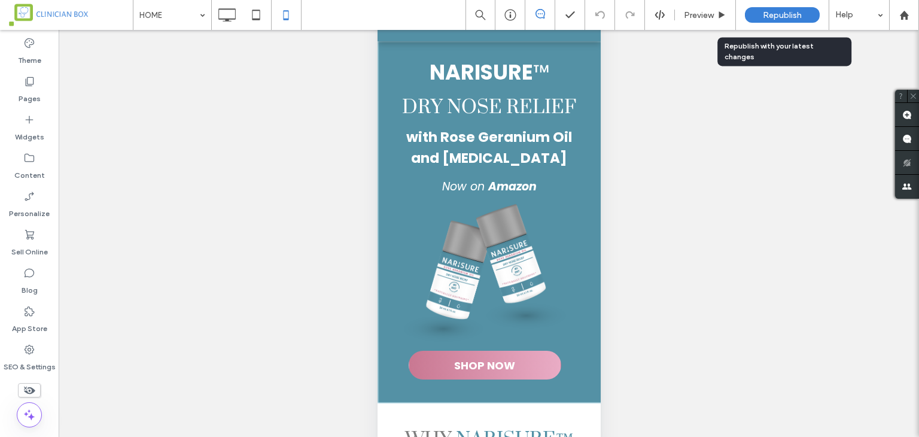
click at [777, 16] on span "Republish" at bounding box center [782, 15] width 39 height 10
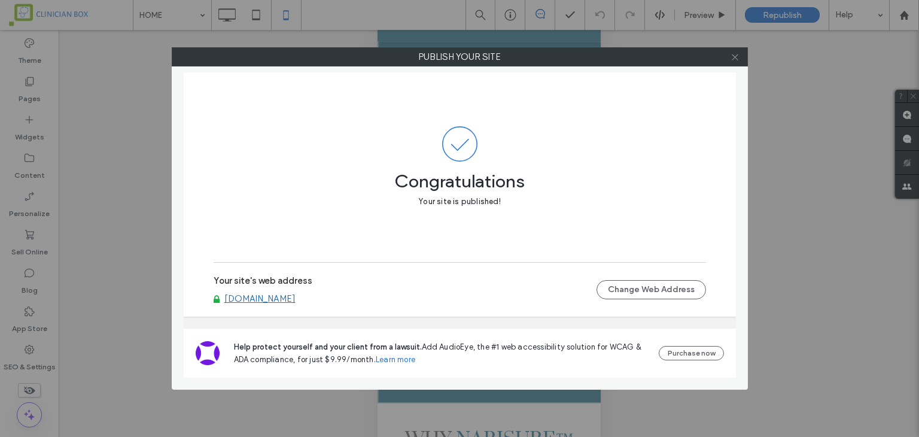
click at [733, 59] on icon at bounding box center [734, 57] width 9 height 9
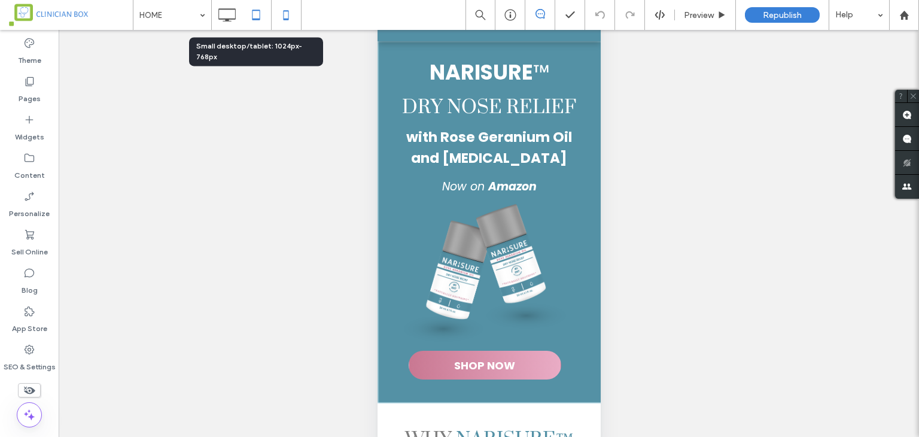
click at [261, 15] on icon at bounding box center [256, 15] width 24 height 24
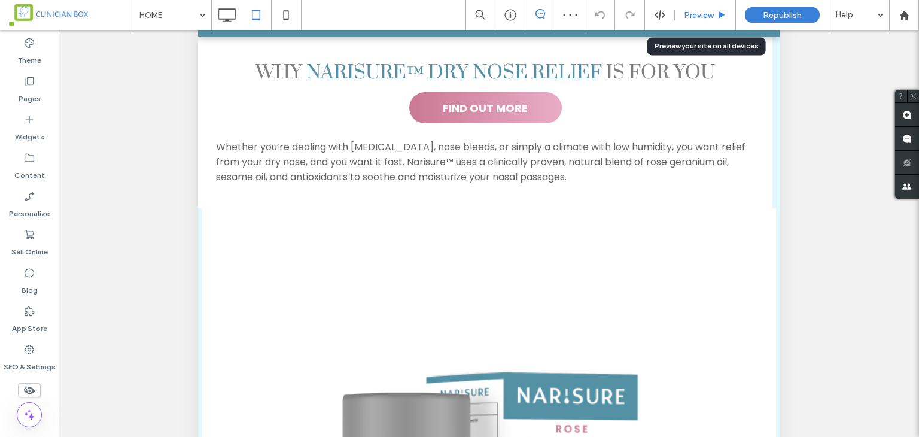
click at [687, 18] on span "Preview" at bounding box center [699, 15] width 30 height 10
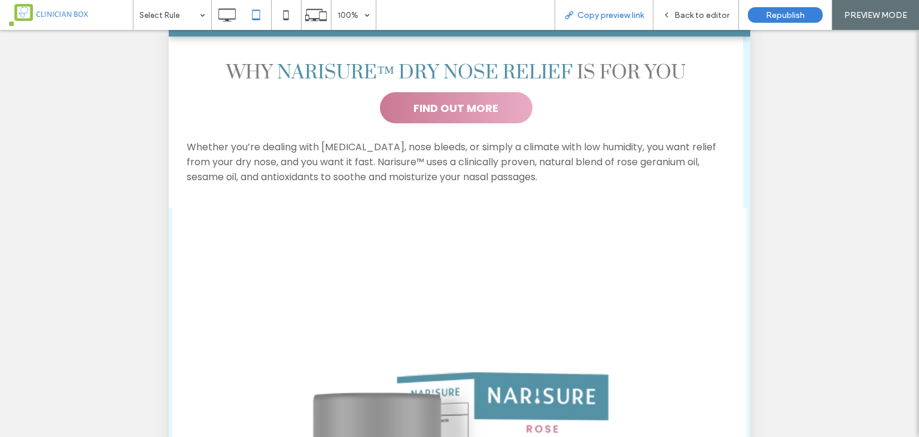
click at [636, 17] on span "Copy preview link" at bounding box center [610, 15] width 66 height 10
click at [672, 20] on div "Back to editor" at bounding box center [696, 15] width 86 height 30
click at [694, 15] on span "Back to editor" at bounding box center [701, 15] width 55 height 10
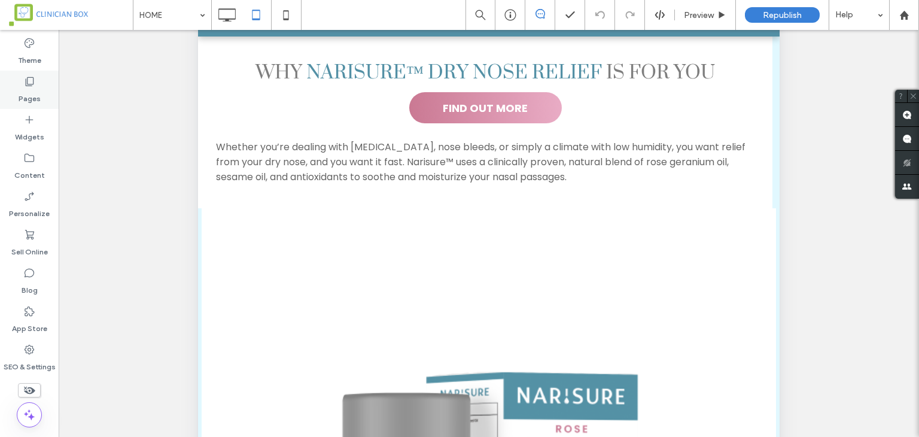
click at [20, 86] on div "Pages" at bounding box center [29, 90] width 59 height 38
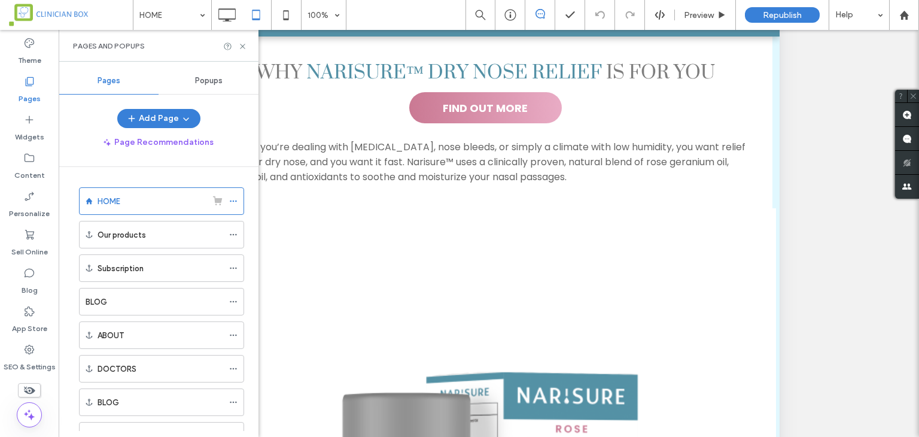
click at [208, 73] on div "Popups" at bounding box center [209, 81] width 100 height 26
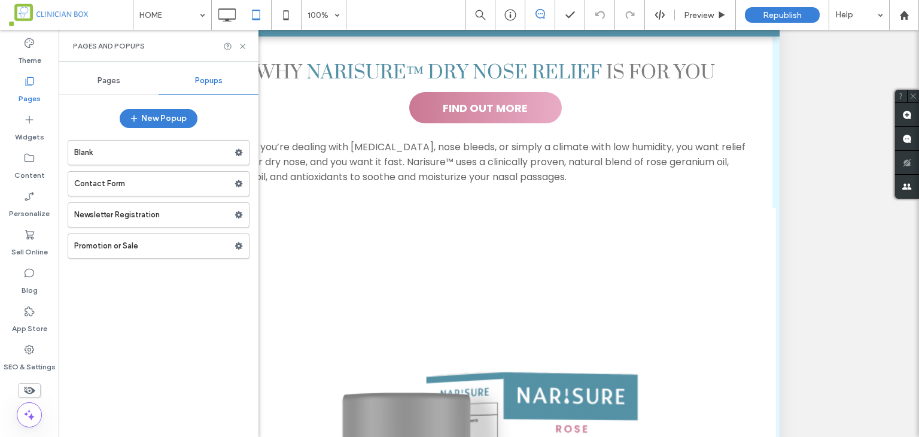
click at [194, 146] on label "Blank" at bounding box center [154, 153] width 160 height 24
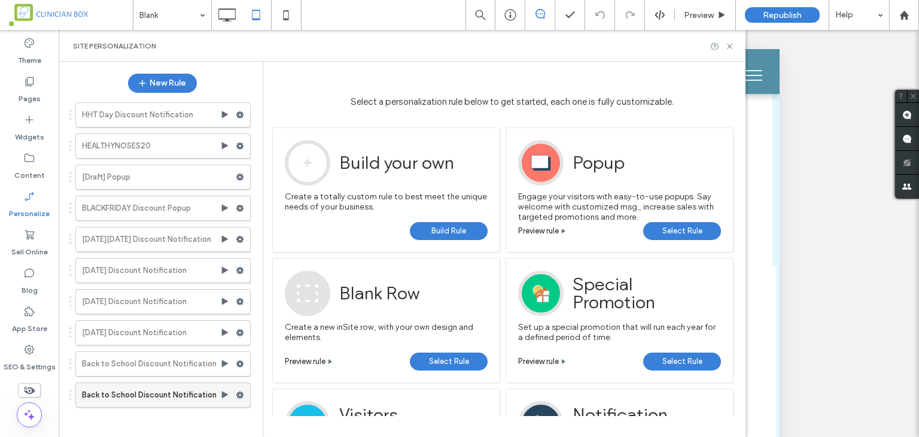
click at [239, 393] on use at bounding box center [240, 394] width 8 height 7
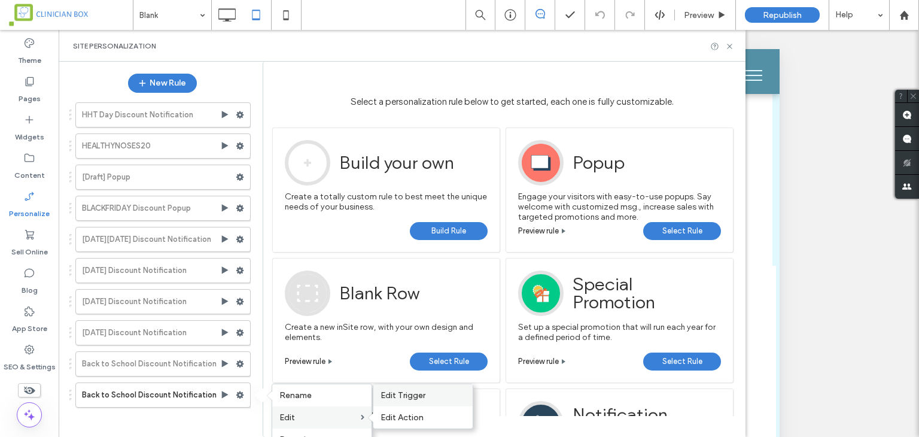
click at [394, 398] on span "Edit Trigger" at bounding box center [402, 394] width 45 height 10
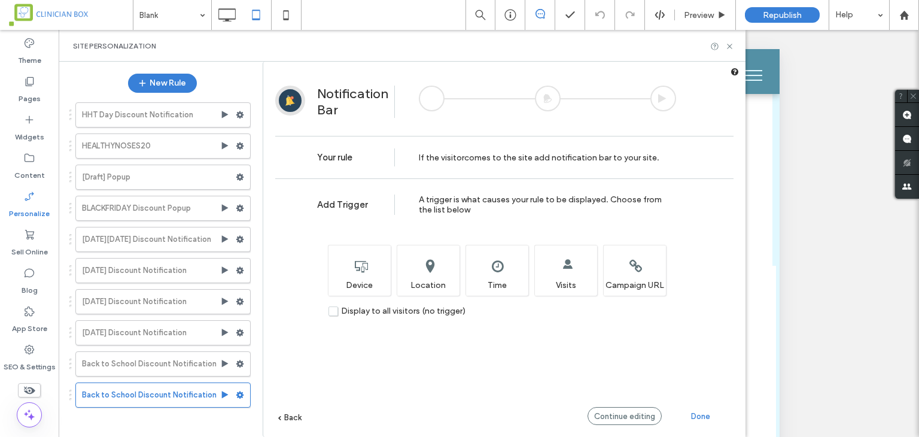
click at [297, 419] on span "Back" at bounding box center [292, 417] width 17 height 9
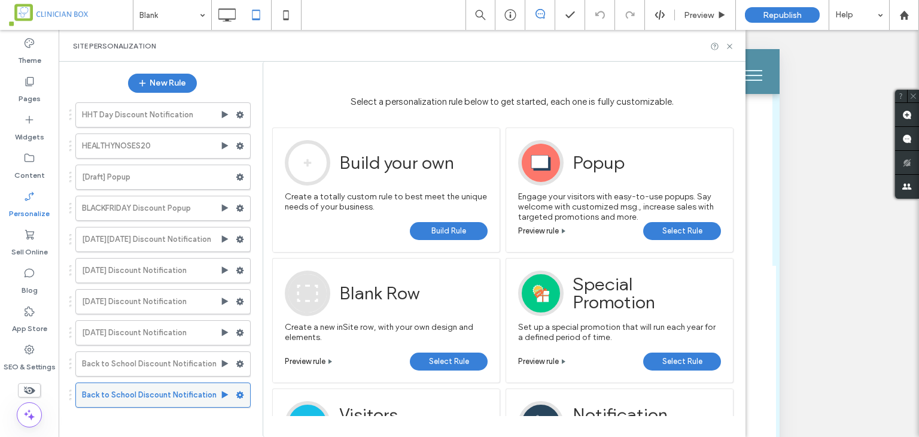
click at [239, 395] on icon at bounding box center [240, 395] width 8 height 8
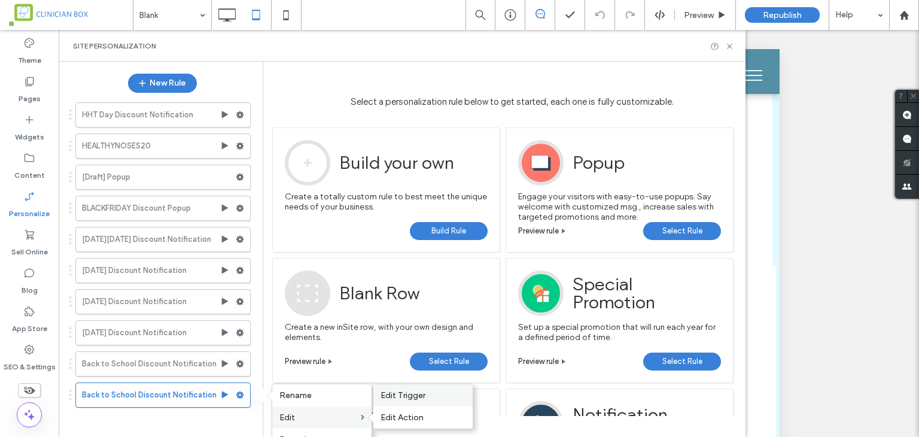
click at [409, 395] on span "Edit Trigger" at bounding box center [402, 394] width 45 height 10
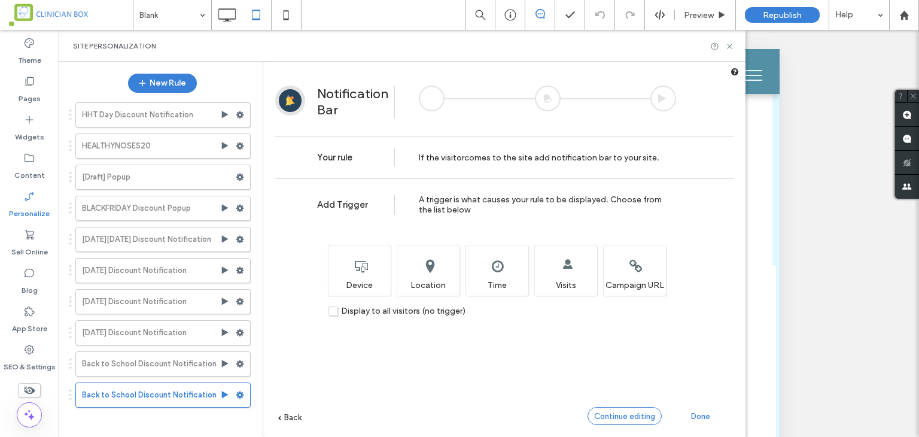
click at [622, 418] on span "Continue editing" at bounding box center [624, 416] width 61 height 9
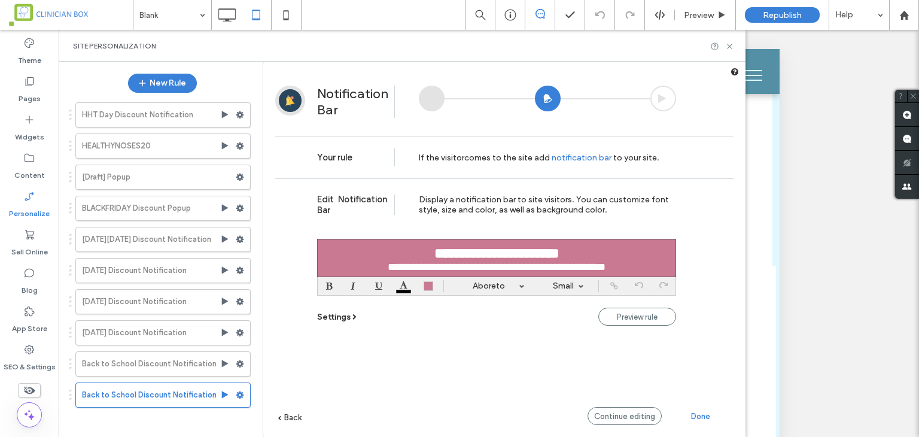
click at [330, 312] on span "Settings" at bounding box center [333, 317] width 33 height 10
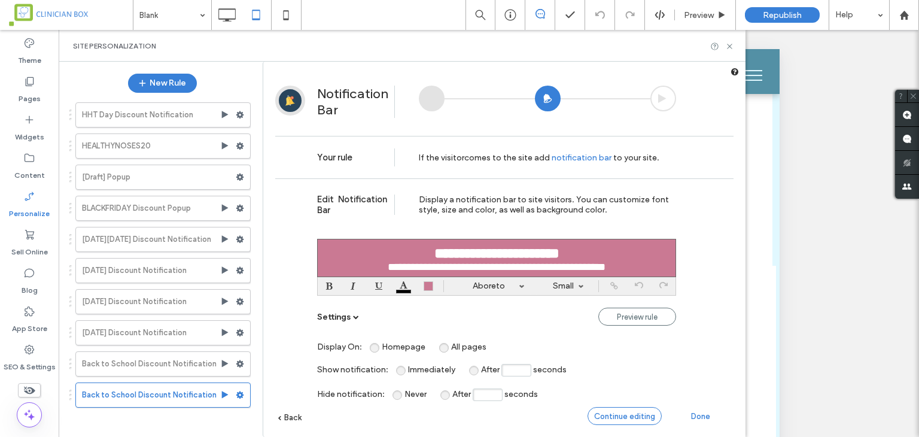
click at [633, 412] on span "Continue editing" at bounding box center [624, 416] width 61 height 9
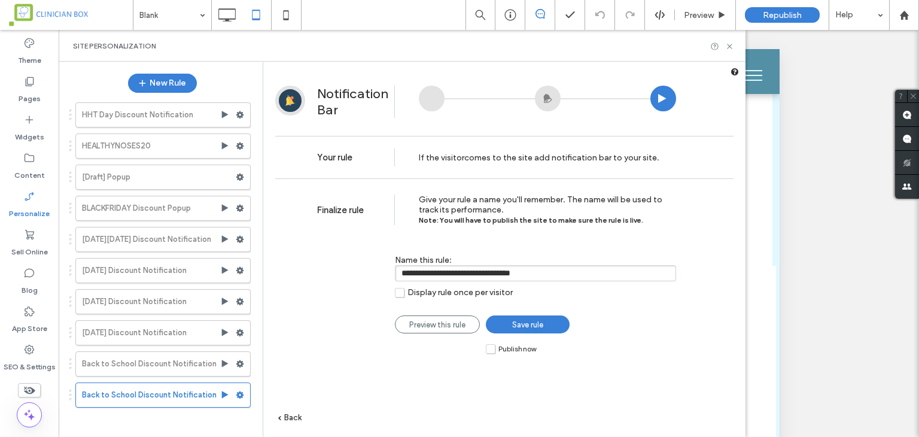
click at [524, 321] on span "Save rule" at bounding box center [527, 324] width 31 height 9
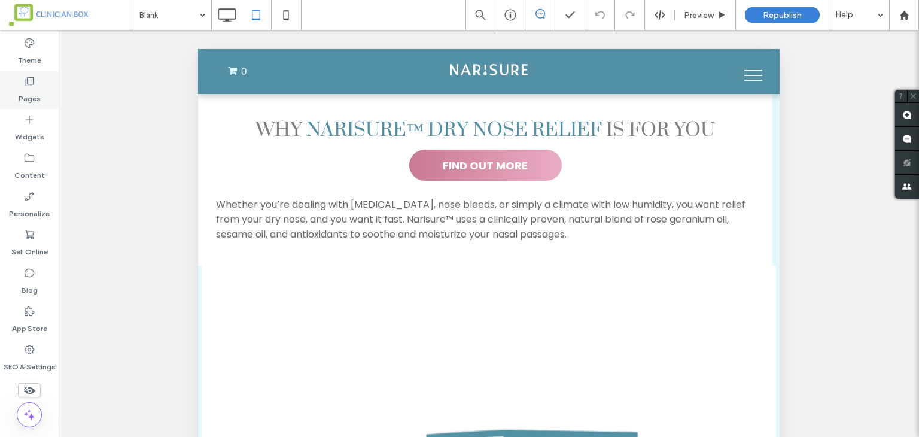
click at [24, 83] on icon at bounding box center [29, 81] width 12 height 12
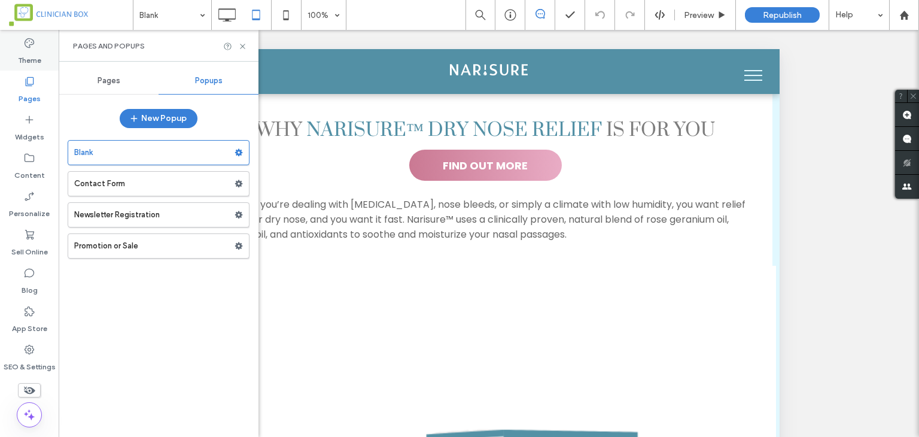
click at [29, 51] on label "Theme" at bounding box center [29, 57] width 23 height 17
